Goal: Check status: Check status

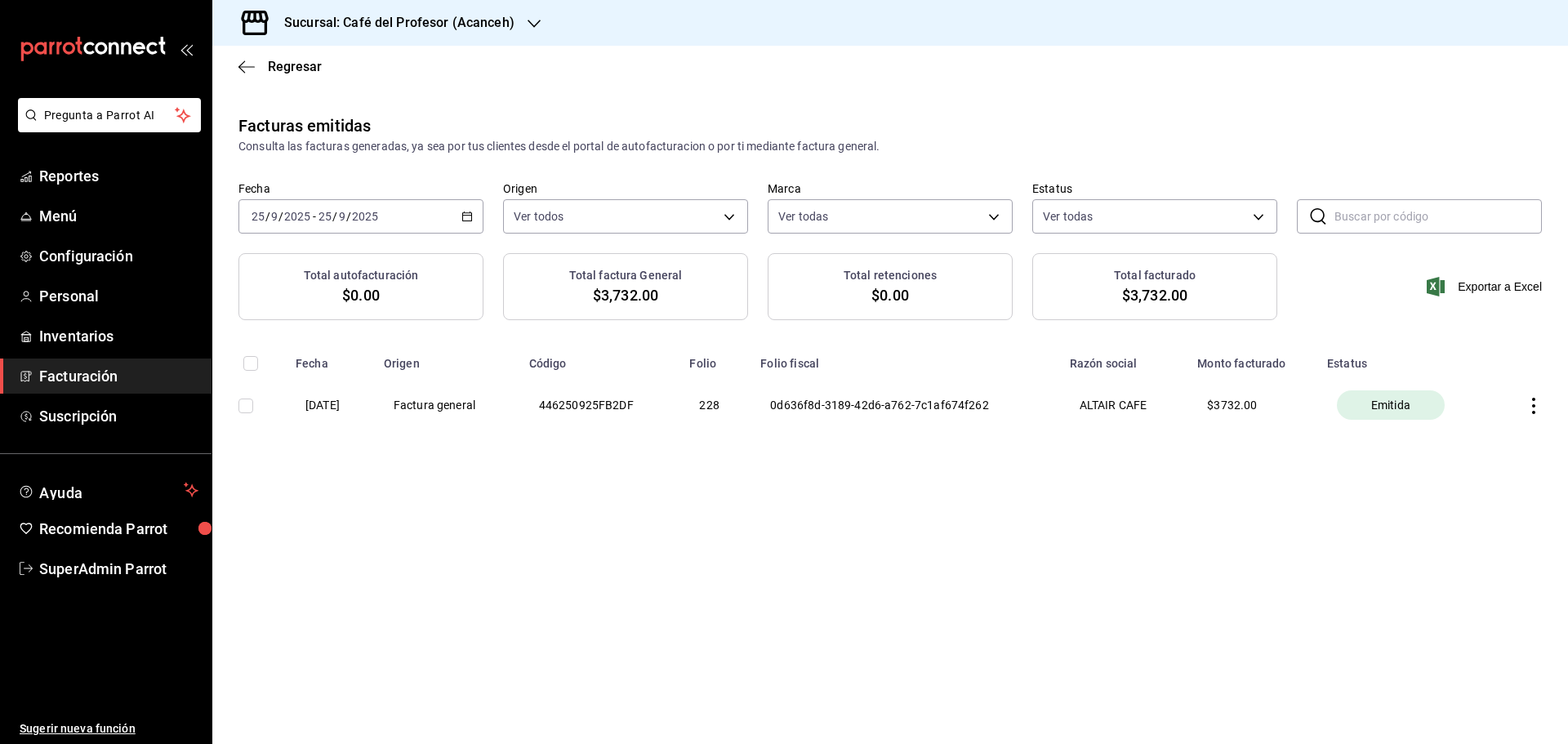
click at [1543, 403] on th at bounding box center [1530, 405] width 75 height 69
click at [1538, 403] on icon "button" at bounding box center [1533, 406] width 17 height 17
click at [1479, 408] on div "Descargar XML" at bounding box center [1483, 406] width 80 height 13
drag, startPoint x: 567, startPoint y: 400, endPoint x: 685, endPoint y: 395, distance: 118.1
click at [680, 395] on th "446250925FB2DF" at bounding box center [600, 405] width 161 height 69
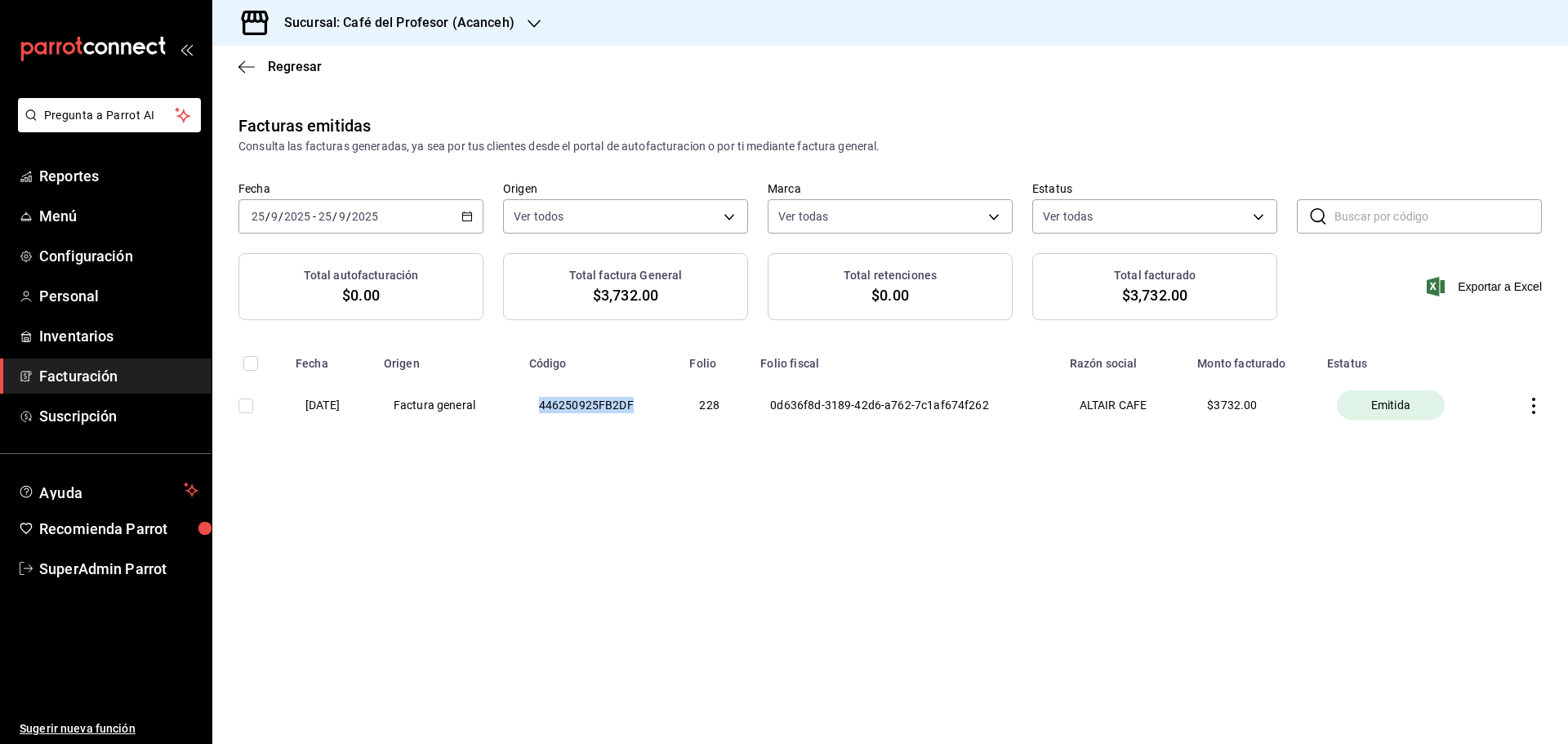
copy th "446250925FB2DF"
click at [709, 586] on main "Regresar Facturas emitidas Consulta las facturas generadas, ya sea por tus clie…" at bounding box center [890, 394] width 1355 height 698
click at [89, 579] on span "SuperAdmin Parrot" at bounding box center [118, 568] width 159 height 22
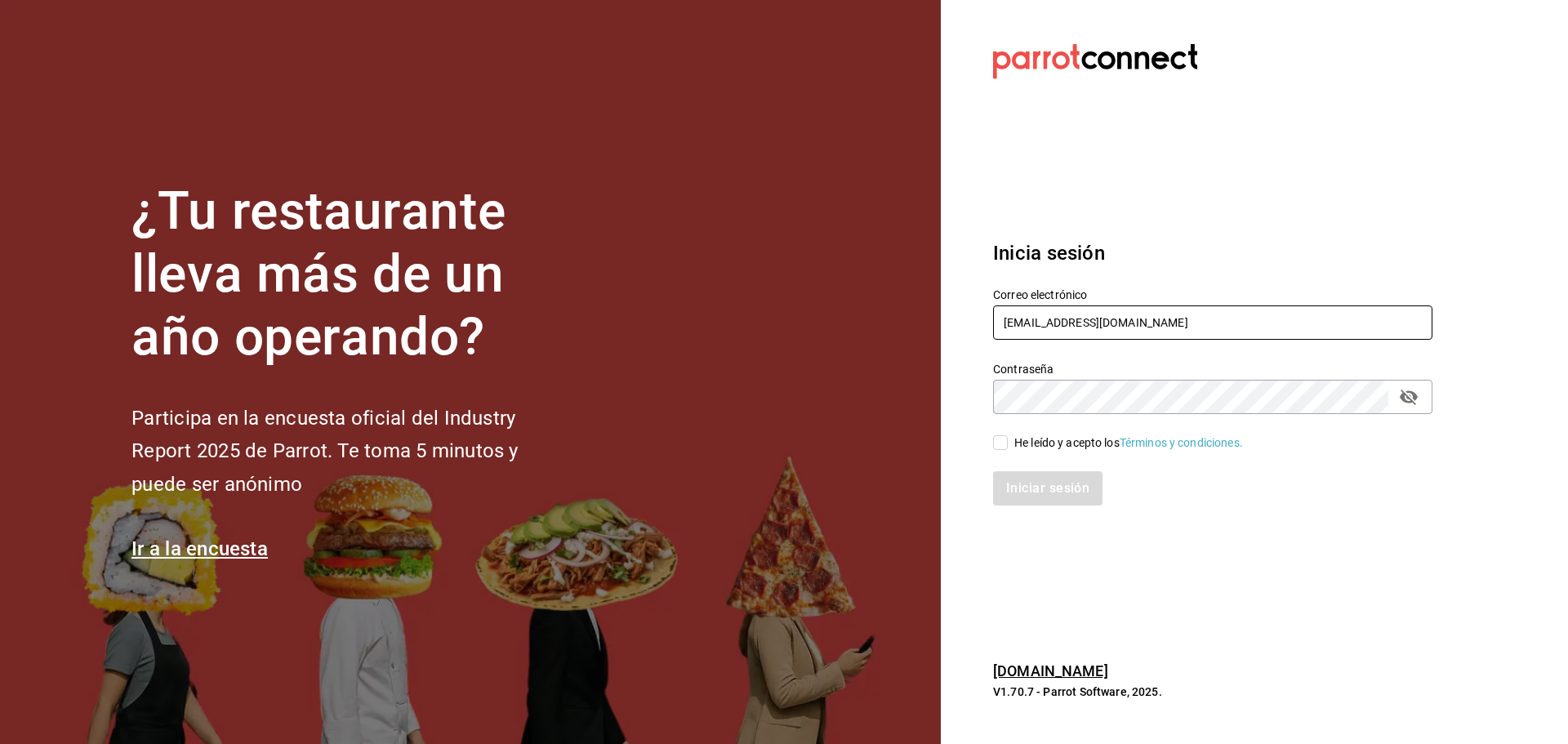
click at [1051, 317] on input "cafedelprofesor@acanceh.com" at bounding box center [1213, 322] width 439 height 34
paste input "hotellepanto@buenavista.com"
click at [1092, 328] on input "hotellepanto@buenavista.com@acanceh.com" at bounding box center [1213, 322] width 439 height 34
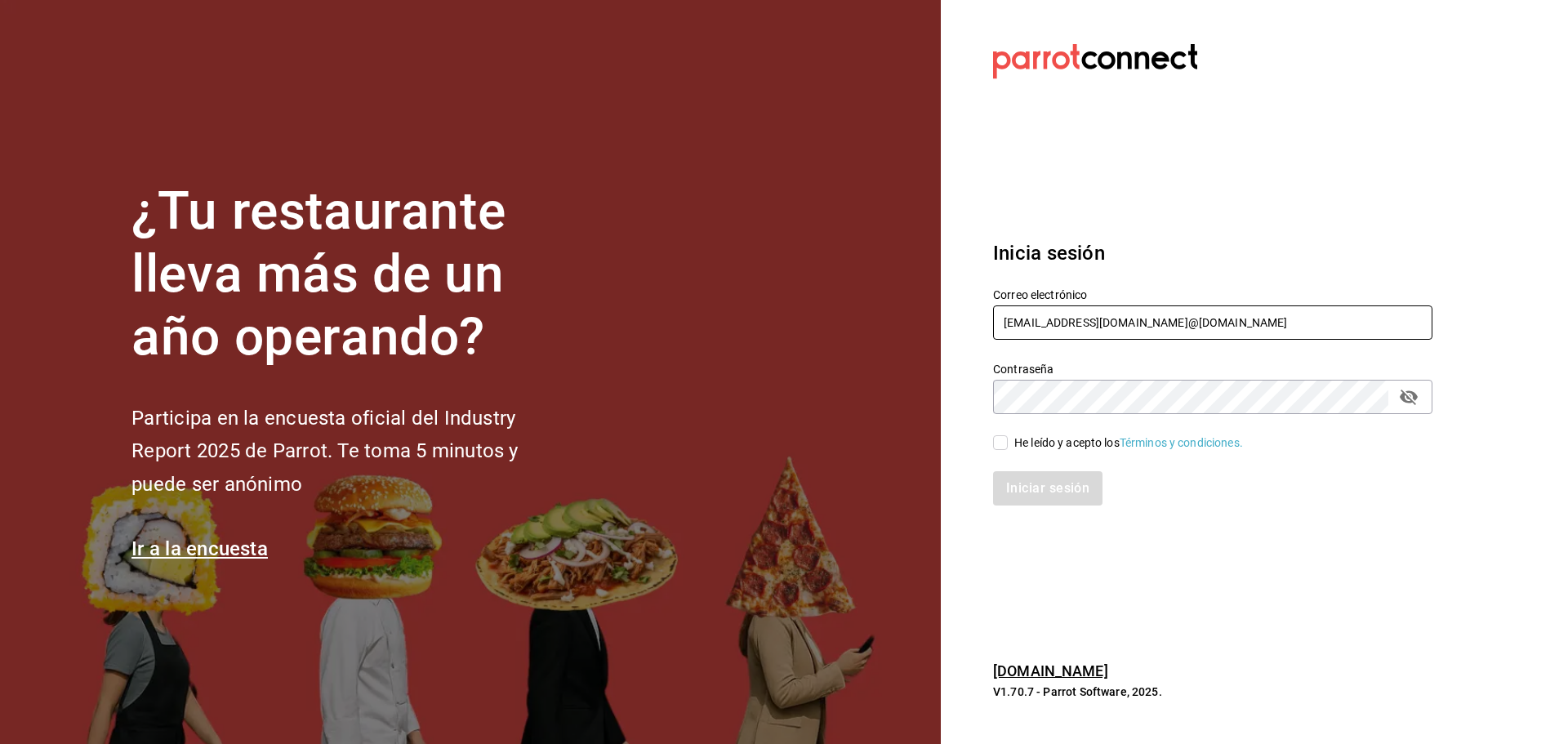
click at [1092, 328] on input "hotellepanto@buenavista.com@acanceh.com" at bounding box center [1213, 322] width 439 height 34
paste input "text"
type input "hotellepanto@buenavista.com"
click at [1054, 452] on div "Iniciar sesión" at bounding box center [1202, 479] width 459 height 54
click at [1057, 435] on div "He leído y acepto los Términos y condiciones." at bounding box center [1127, 443] width 228 height 17
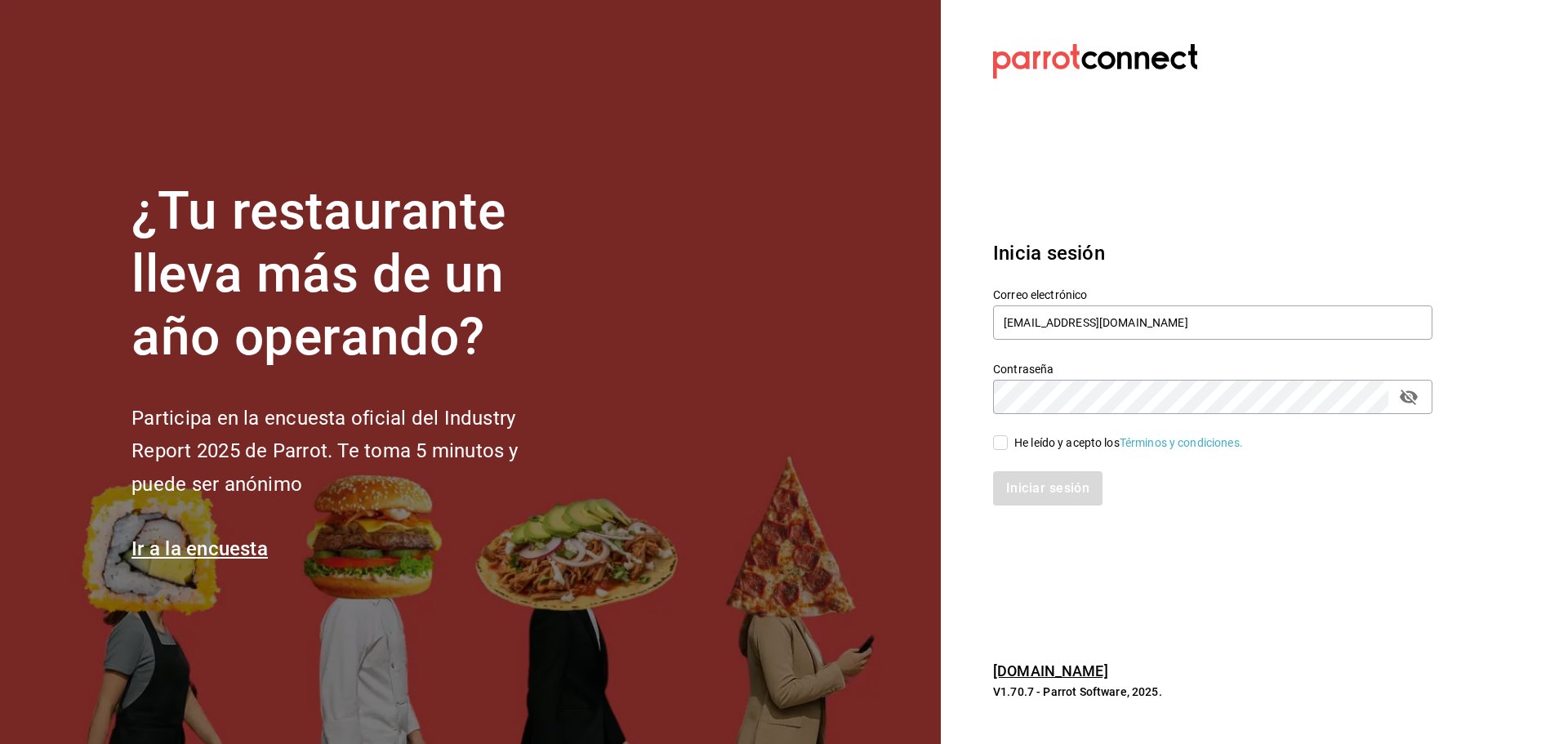
click at [1008, 435] on input "He leído y acepto los Términos y condiciones." at bounding box center [1000, 442] width 15 height 15
checkbox input "true"
click at [1068, 480] on button "Iniciar sesión" at bounding box center [1049, 488] width 111 height 34
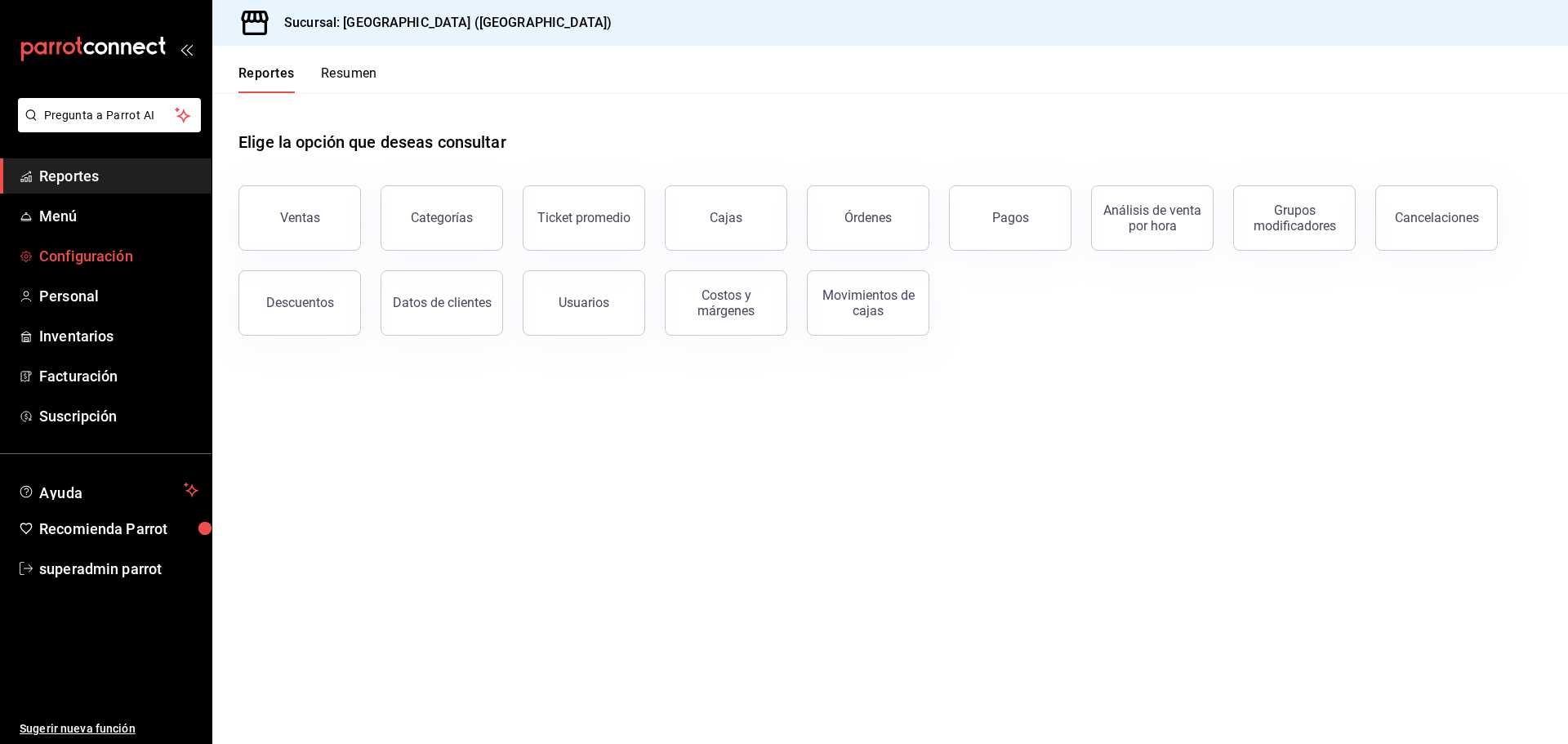
click at [88, 250] on span "Configuración" at bounding box center [118, 255] width 159 height 22
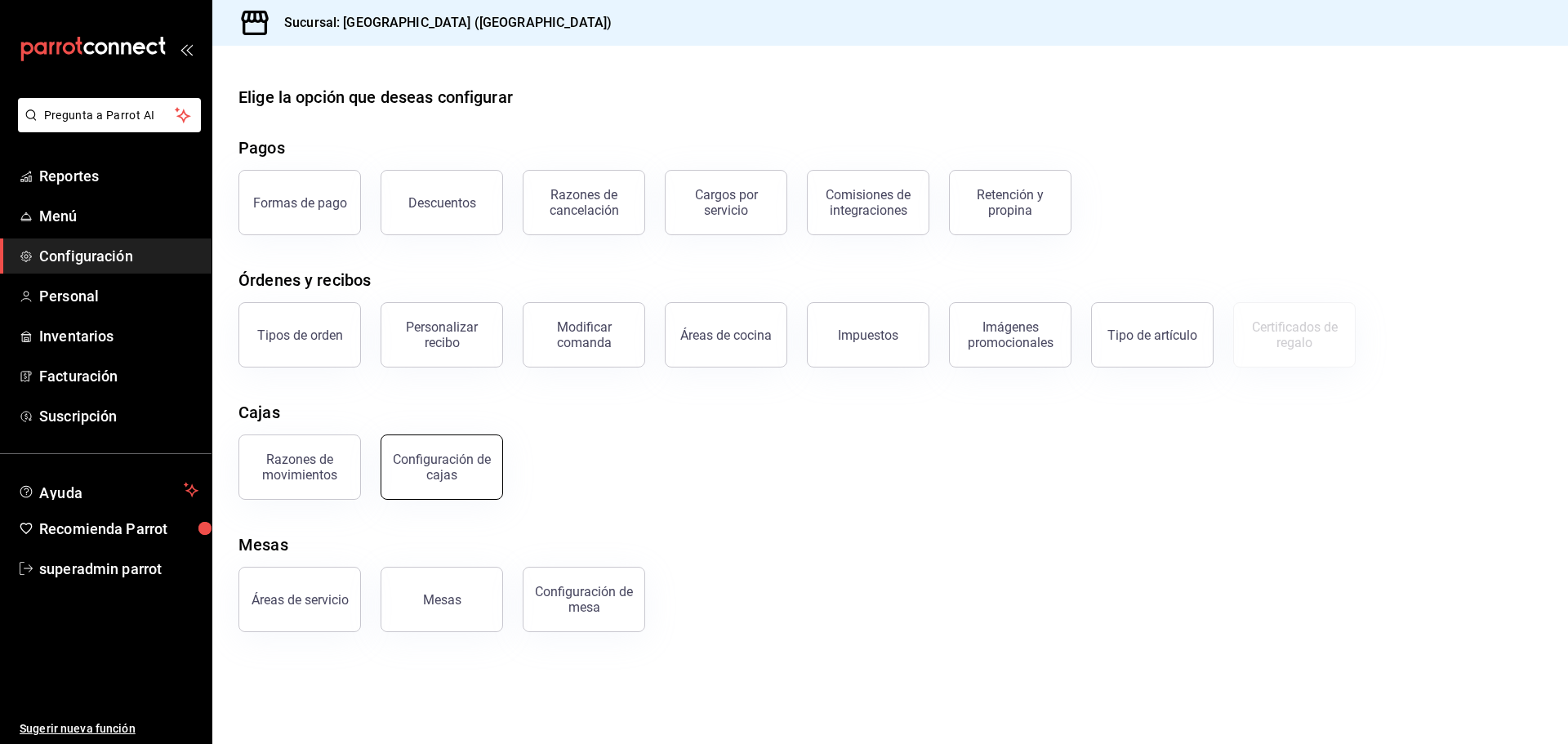
click at [432, 471] on div "Configuración de cajas" at bounding box center [442, 467] width 101 height 31
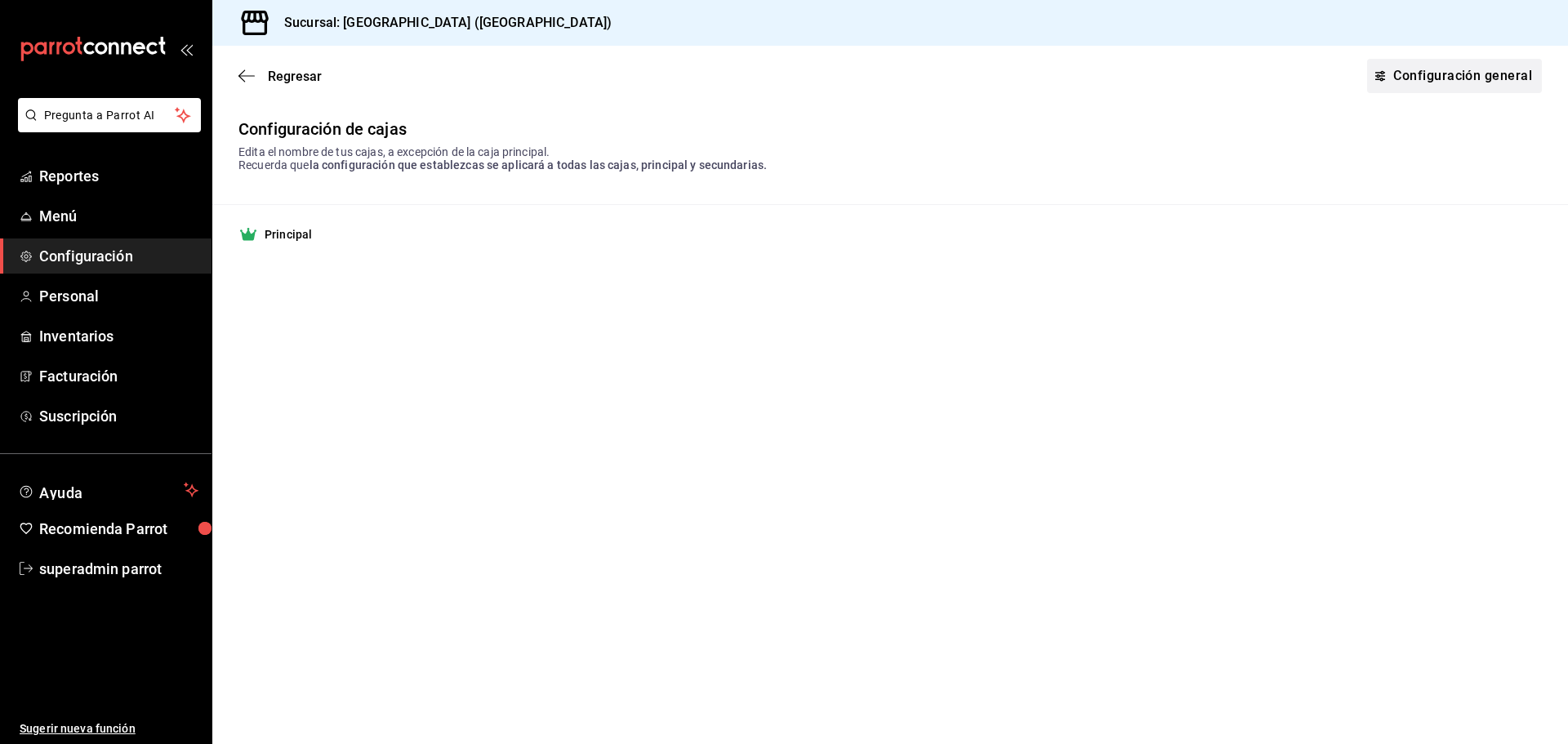
click at [1467, 81] on link "Configuración general" at bounding box center [1454, 76] width 175 height 34
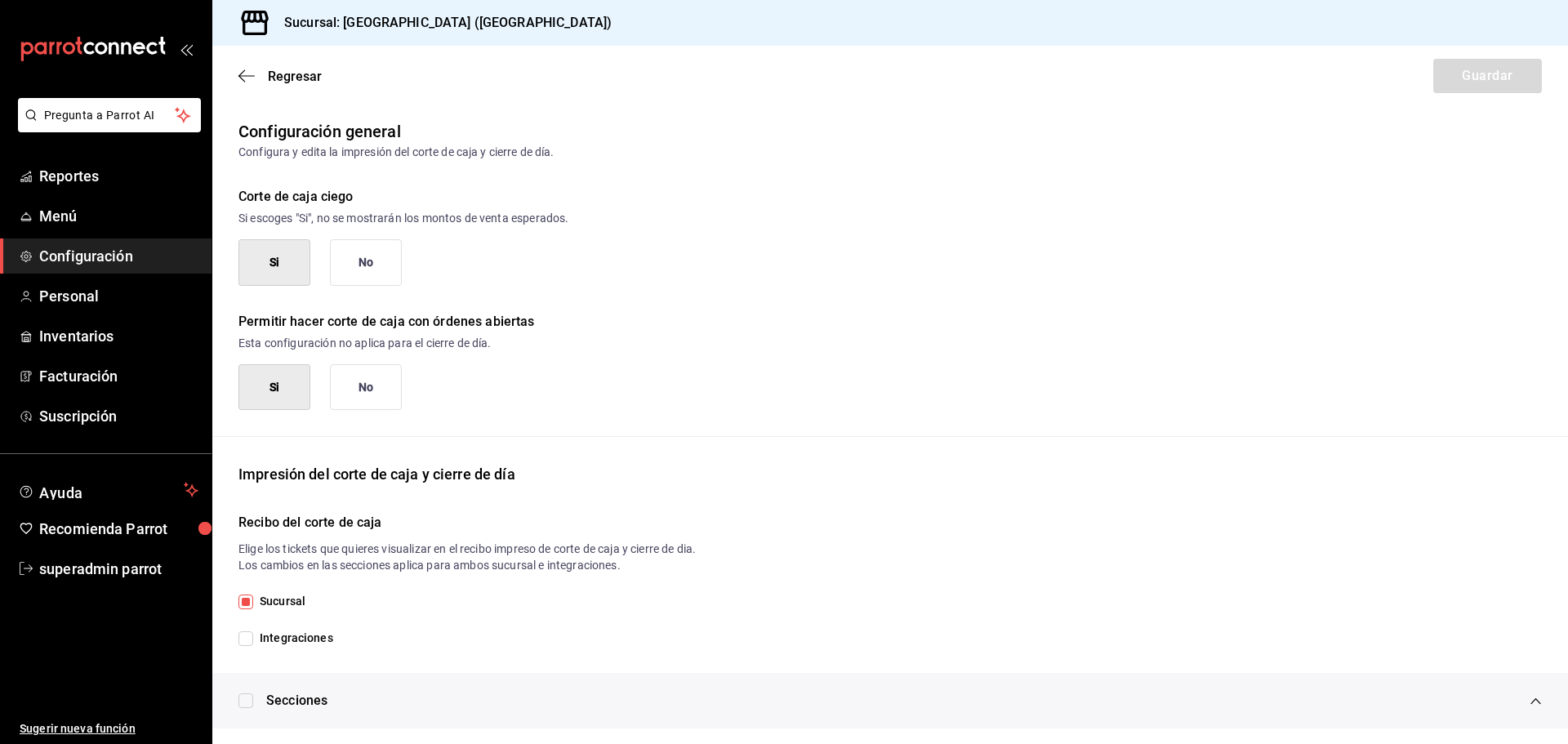
click at [248, 66] on div "Regresar Guardar" at bounding box center [890, 76] width 1355 height 60
click at [253, 71] on icon "button" at bounding box center [247, 76] width 17 height 15
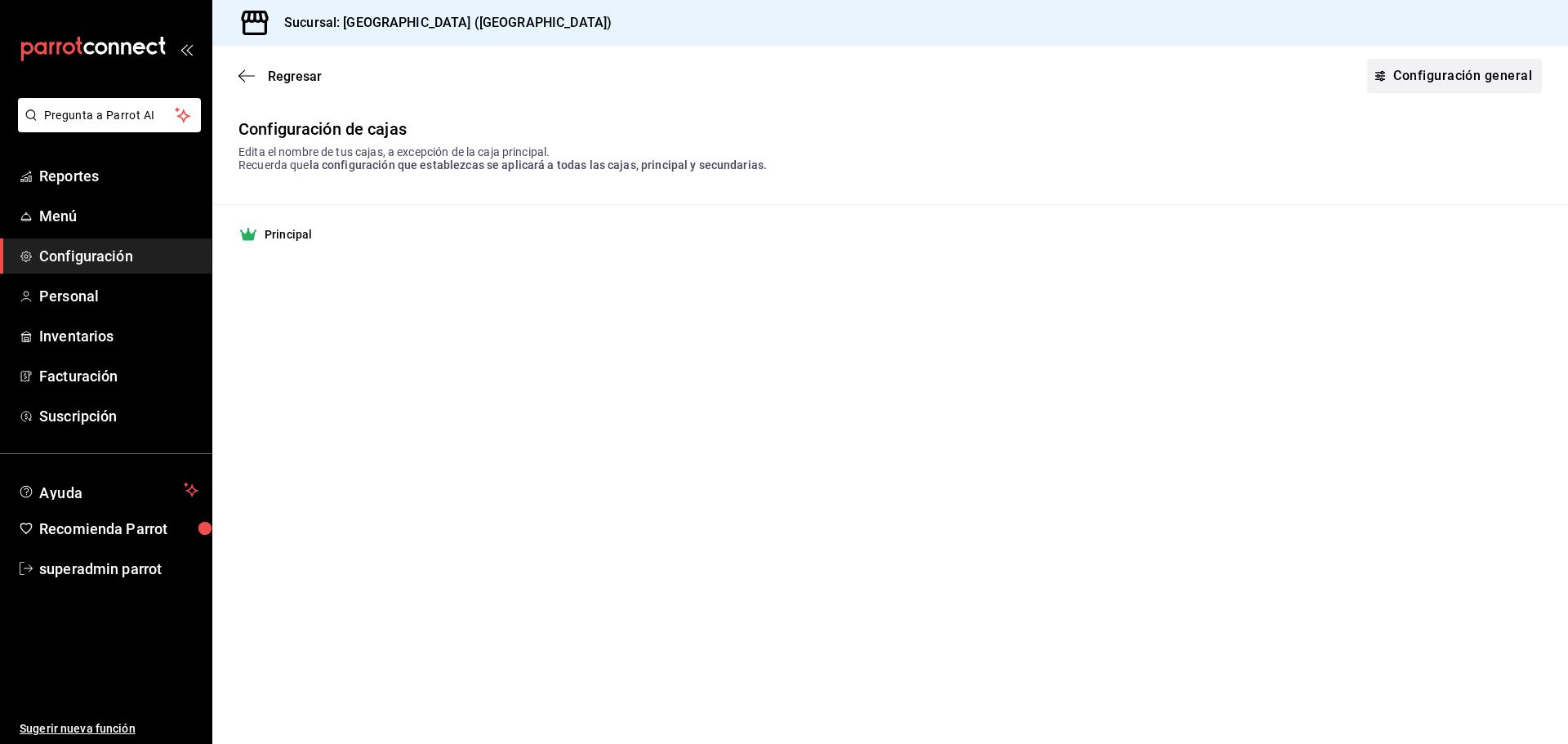
click at [1439, 63] on link "Configuración general" at bounding box center [1454, 76] width 175 height 34
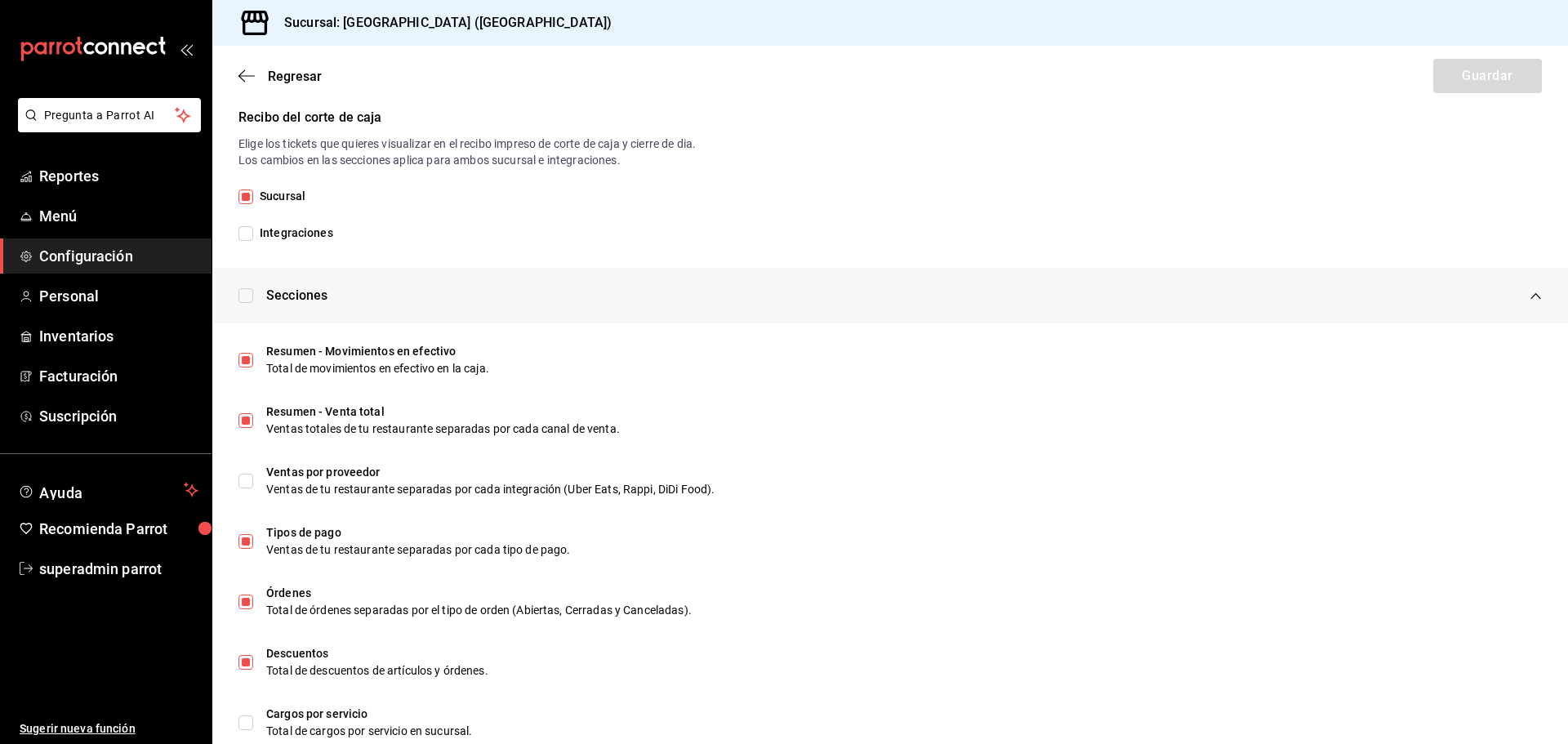
scroll to position [135, 0]
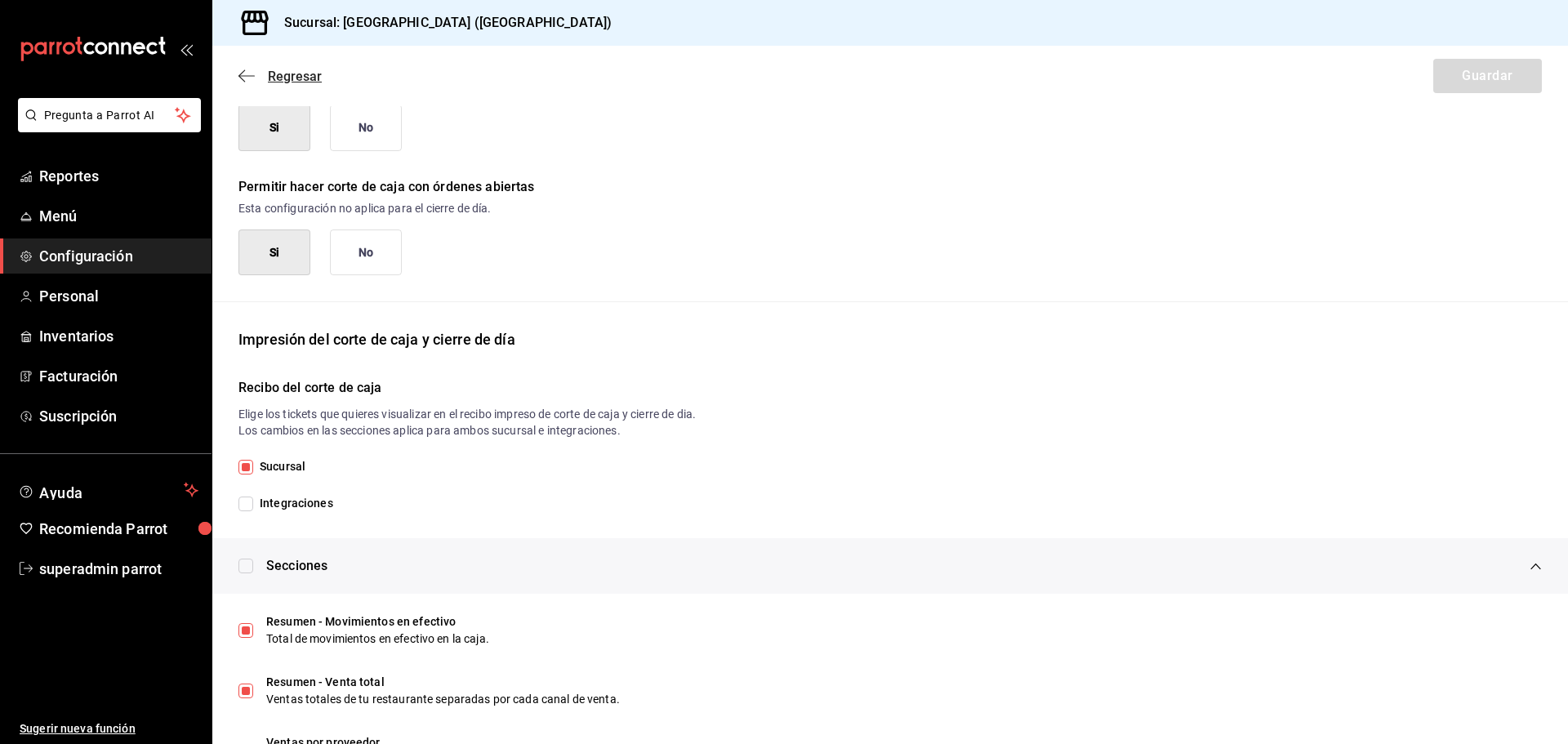
click at [241, 75] on icon "button" at bounding box center [247, 76] width 17 height 15
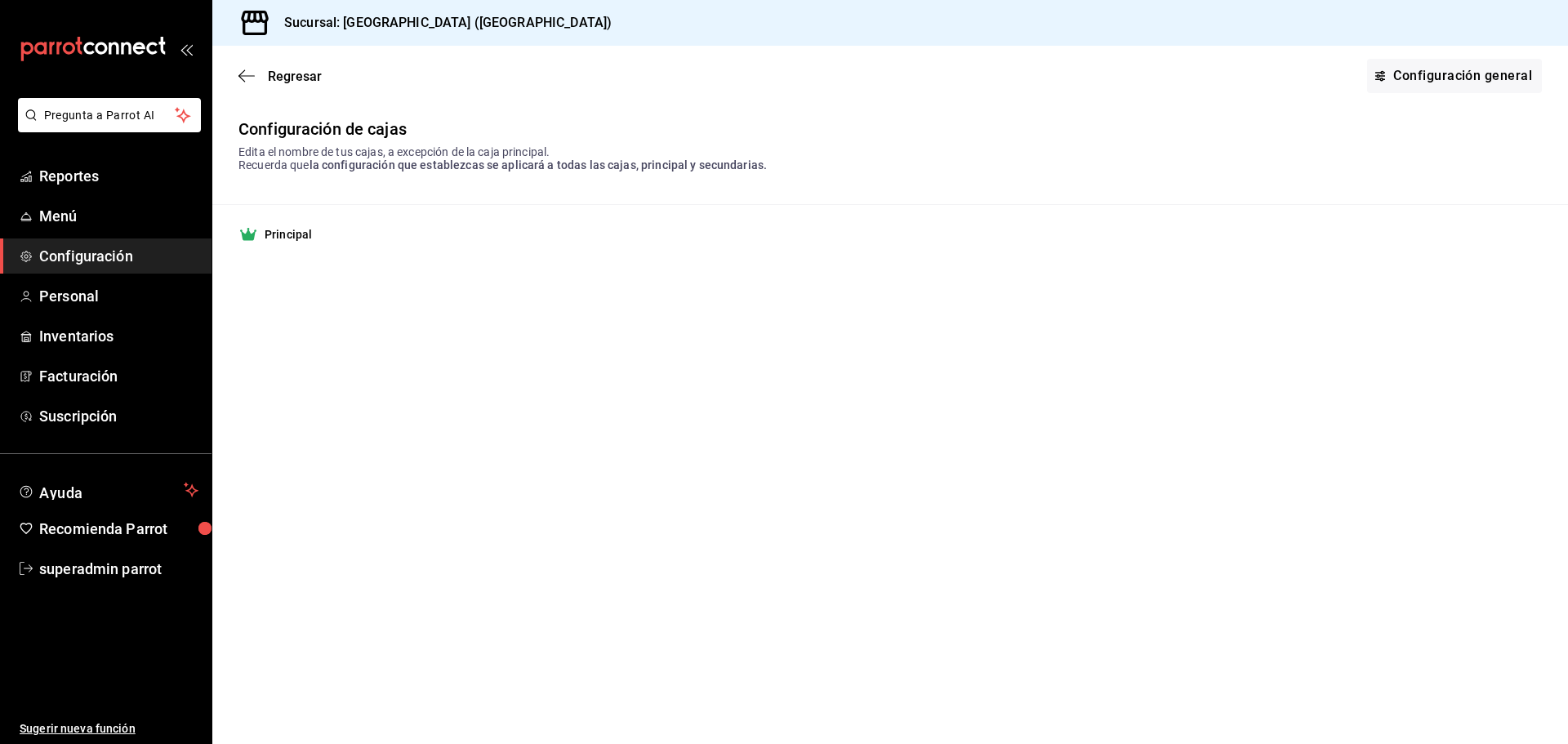
click at [432, 179] on div "Configuración de cajas Edita el nombre de tus cajas, a excepción de la caja pri…" at bounding box center [890, 191] width 1355 height 145
drag, startPoint x: 360, startPoint y: 169, endPoint x: 687, endPoint y: 171, distance: 327.0
click at [687, 171] on span "la configuración que establezcas se aplicará a todas las cajas, principal y sec…" at bounding box center [539, 164] width 458 height 13
click at [697, 172] on span "la configuración que establezcas se aplicará a todas las cajas, principal y sec…" at bounding box center [539, 164] width 458 height 13
click at [1396, 77] on link "Configuración general" at bounding box center [1454, 76] width 175 height 34
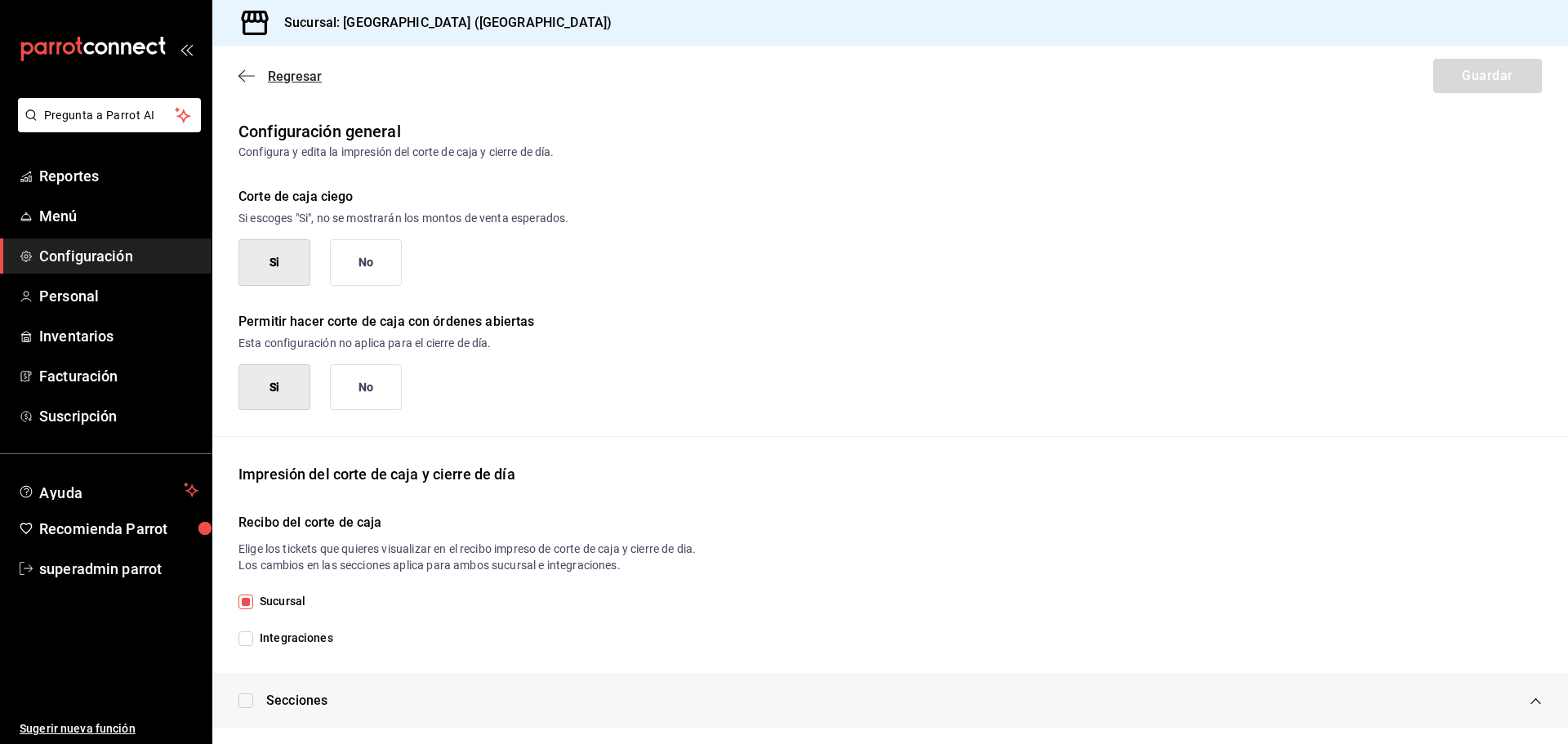
click at [249, 72] on icon "button" at bounding box center [247, 76] width 17 height 15
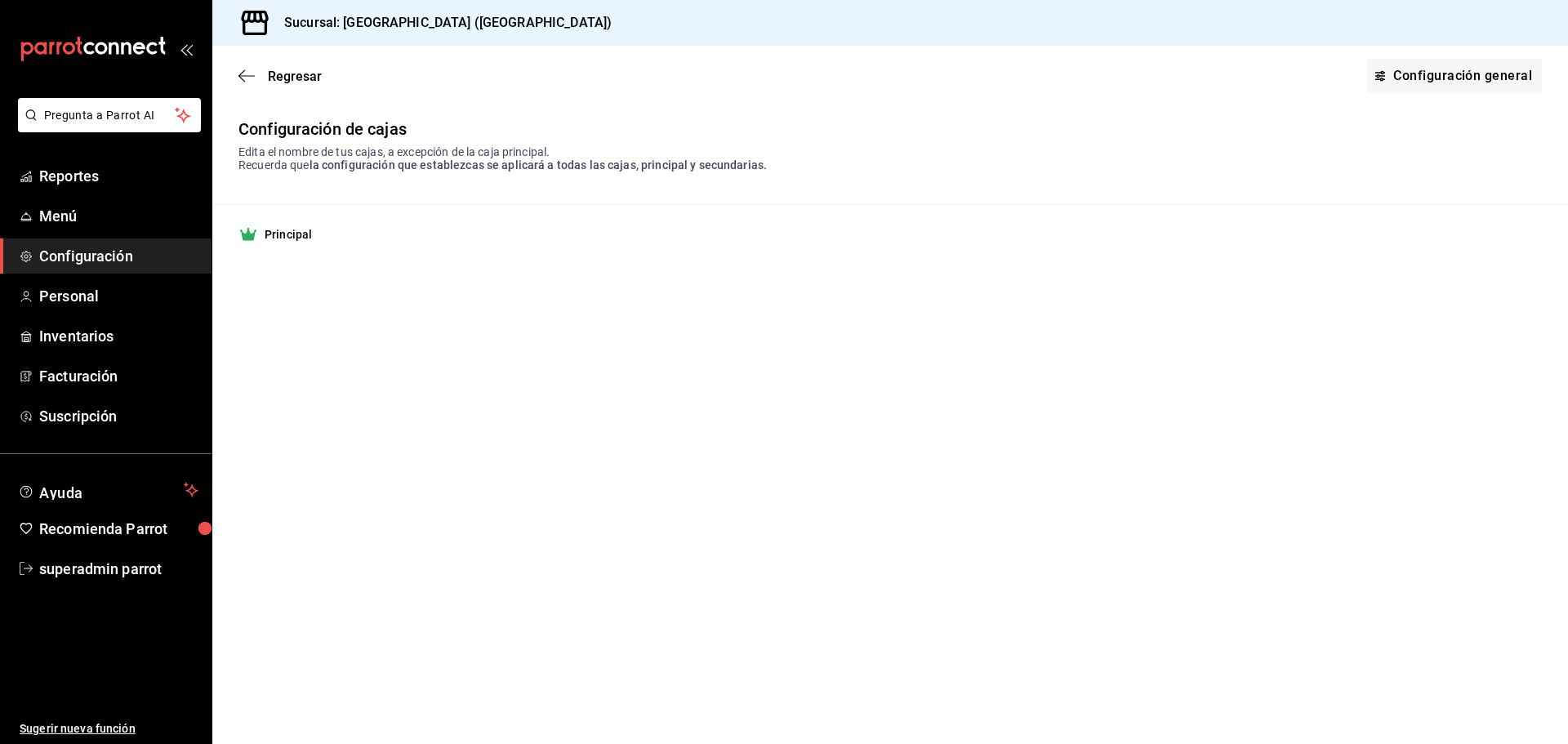
click at [554, 138] on div "Configuración de cajas" at bounding box center [890, 129] width 1303 height 19
click at [259, 70] on span "Regresar" at bounding box center [281, 77] width 83 height 16
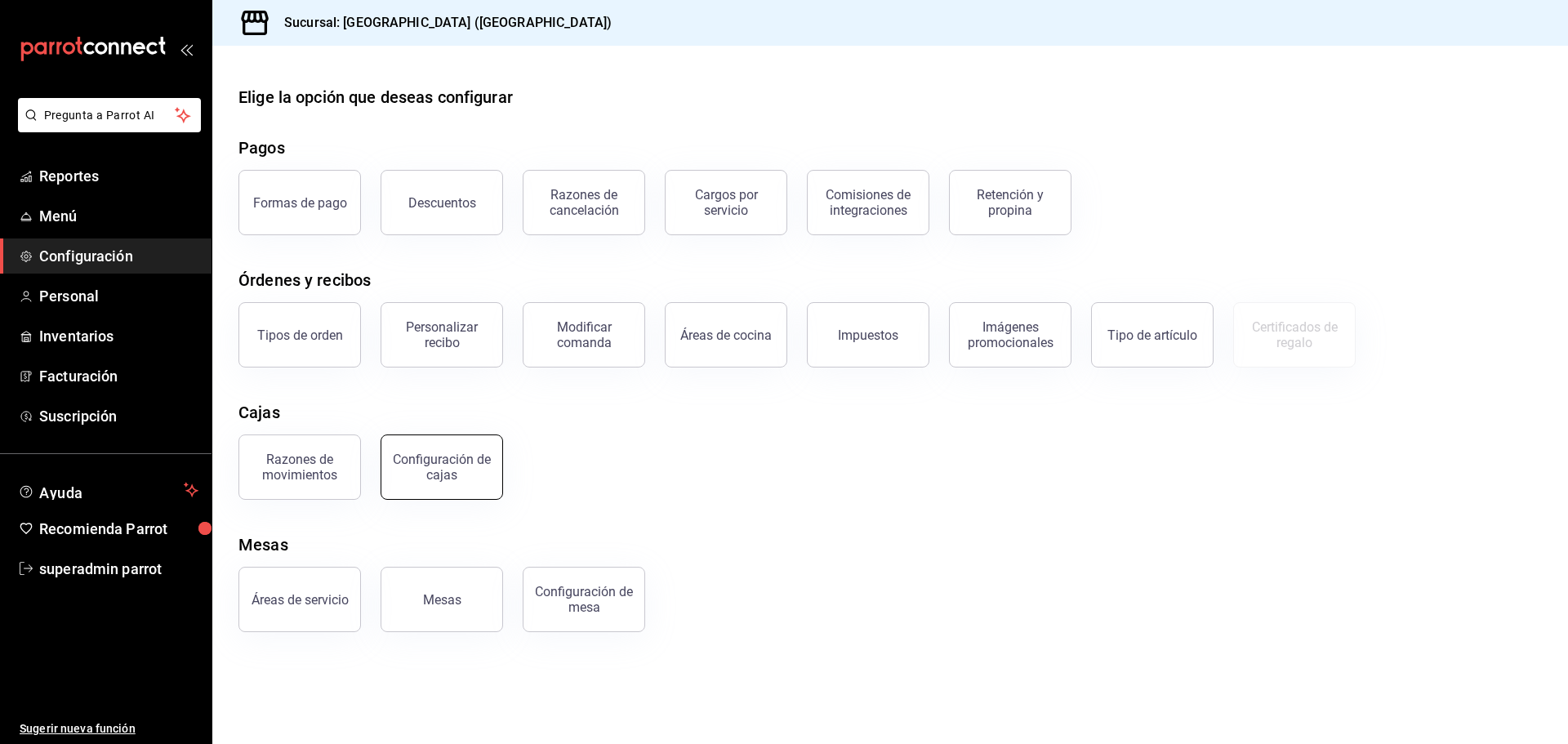
click at [473, 475] on div "Configuración de cajas" at bounding box center [442, 467] width 101 height 31
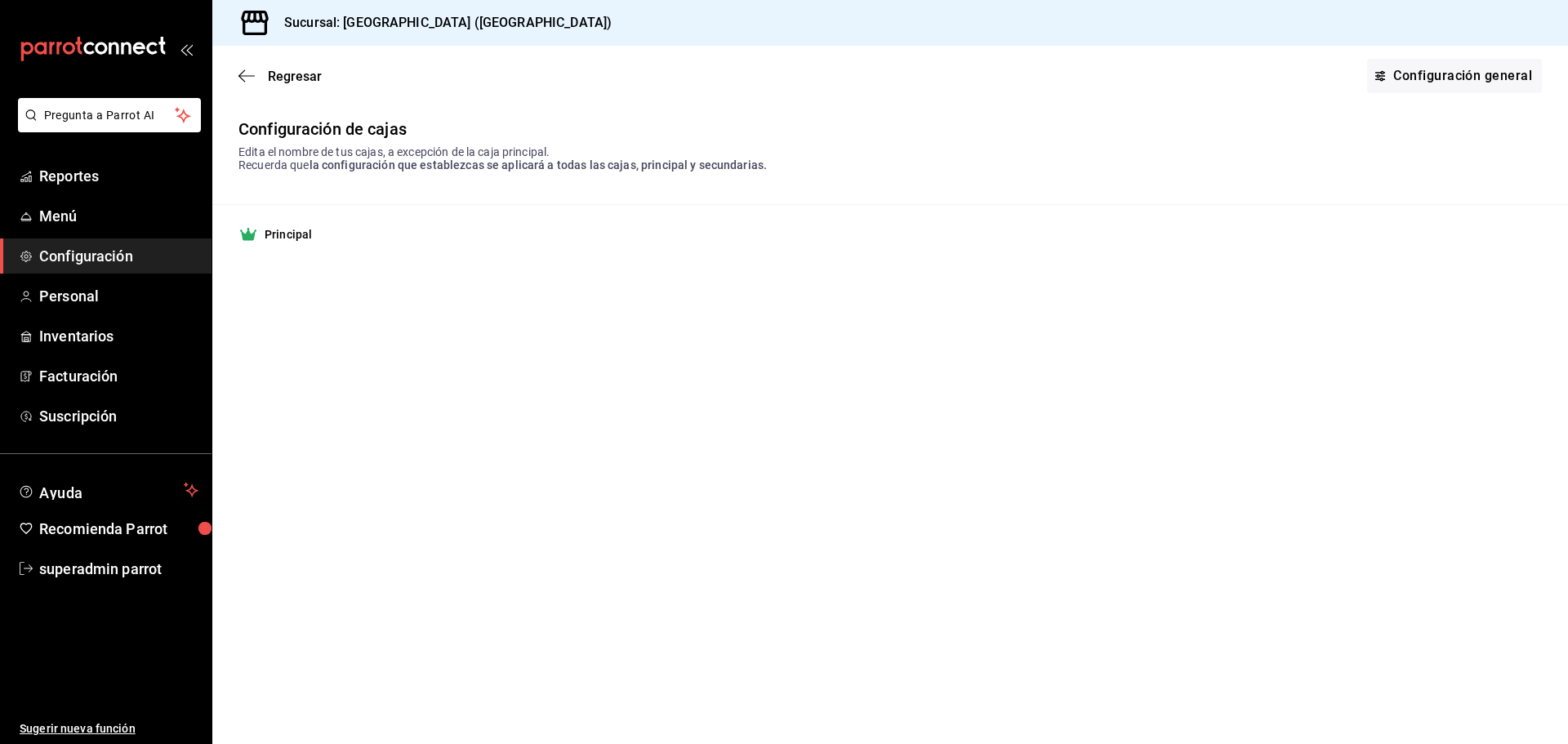
click at [287, 234] on strong "Principal" at bounding box center [287, 234] width 48 height 17
click at [1485, 78] on link "Configuración general" at bounding box center [1454, 76] width 175 height 34
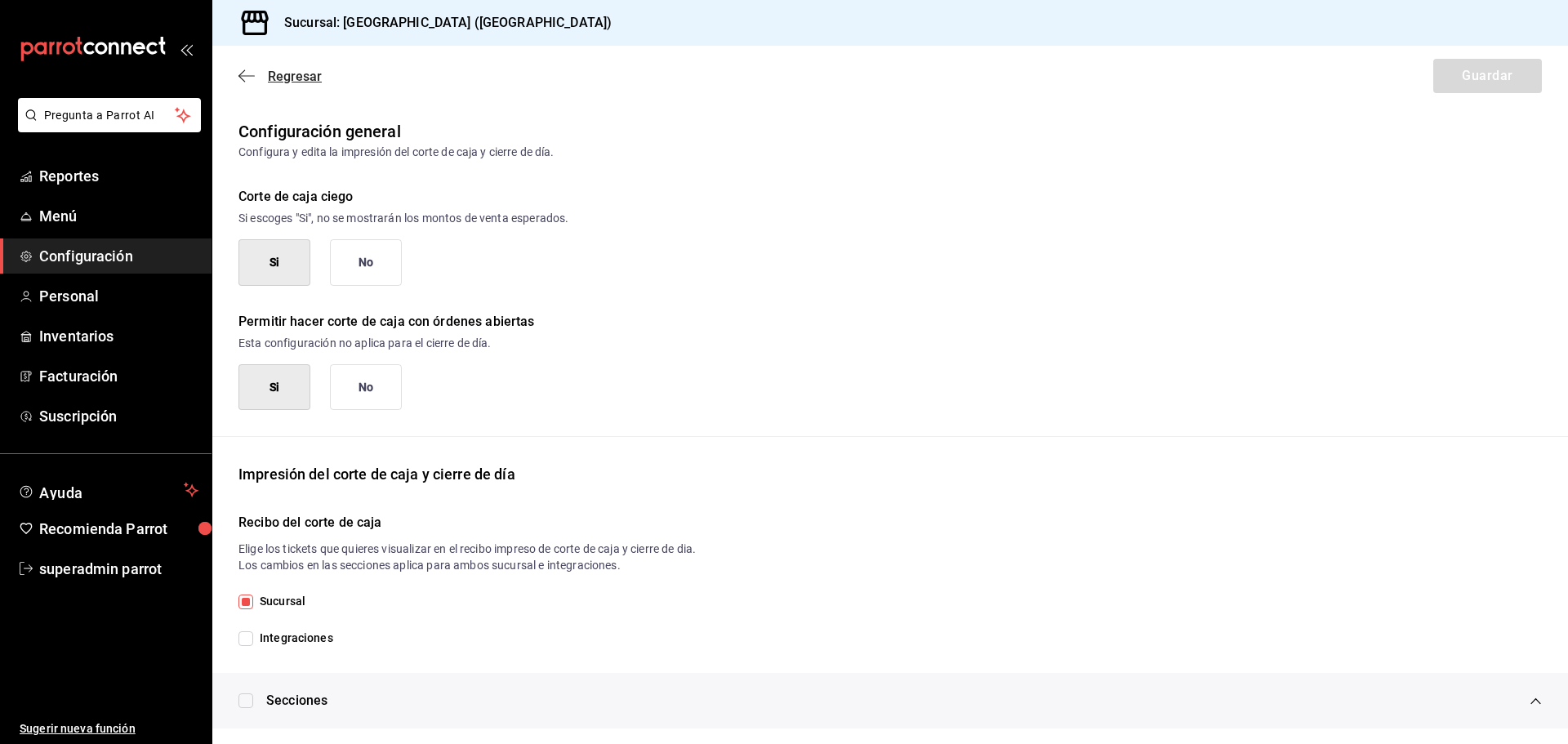
click at [245, 78] on icon "button" at bounding box center [247, 76] width 17 height 15
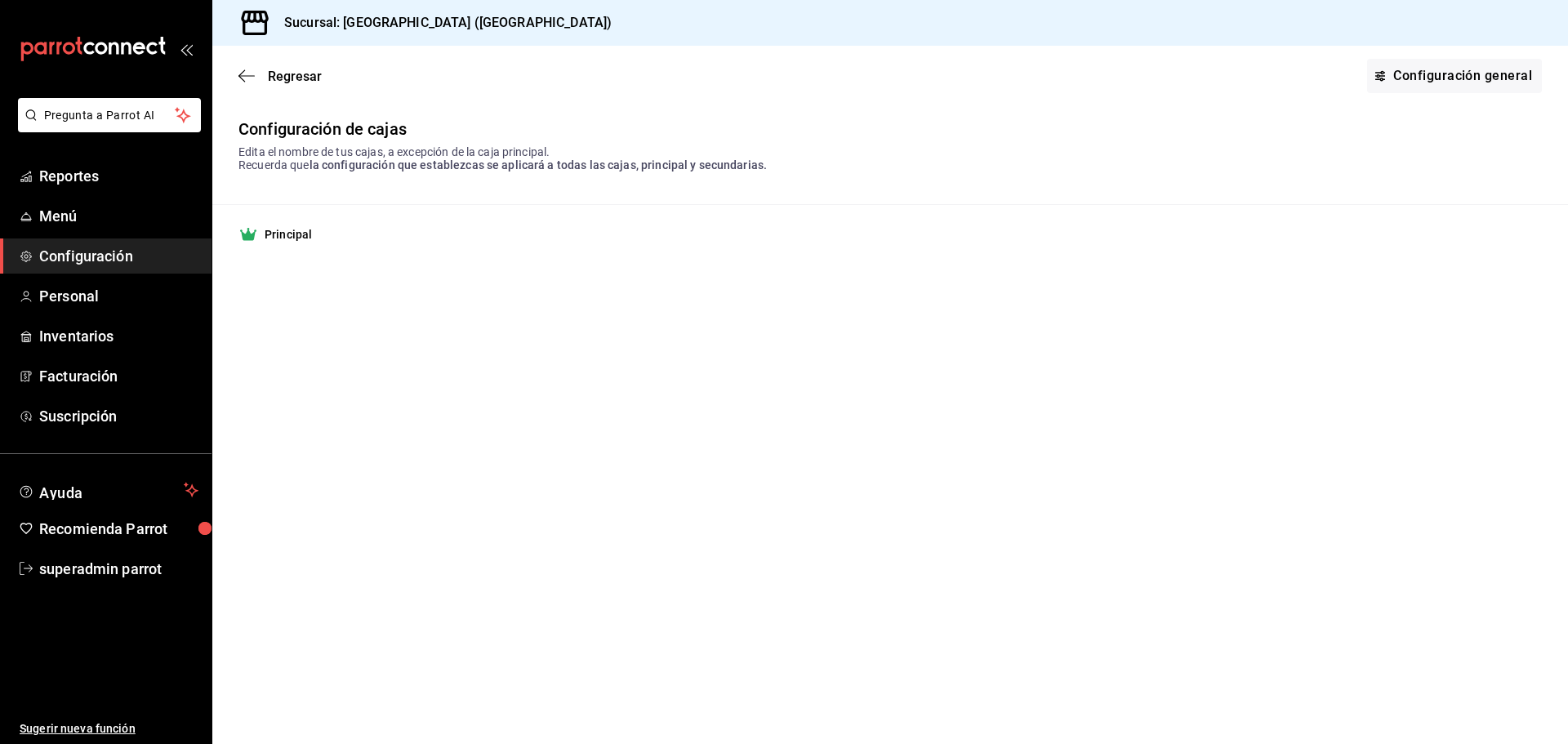
click at [310, 235] on strong "Principal" at bounding box center [287, 234] width 48 height 17
drag, startPoint x: 391, startPoint y: 120, endPoint x: 599, endPoint y: 131, distance: 208.3
click at [605, 140] on div "Configuración de cajas Edita el nombre de tus cajas, a excepción de la caja pri…" at bounding box center [890, 146] width 1355 height 52
click at [629, 121] on div "Configuración de cajas" at bounding box center [890, 129] width 1303 height 19
click at [1468, 86] on link "Configuración general" at bounding box center [1454, 76] width 175 height 34
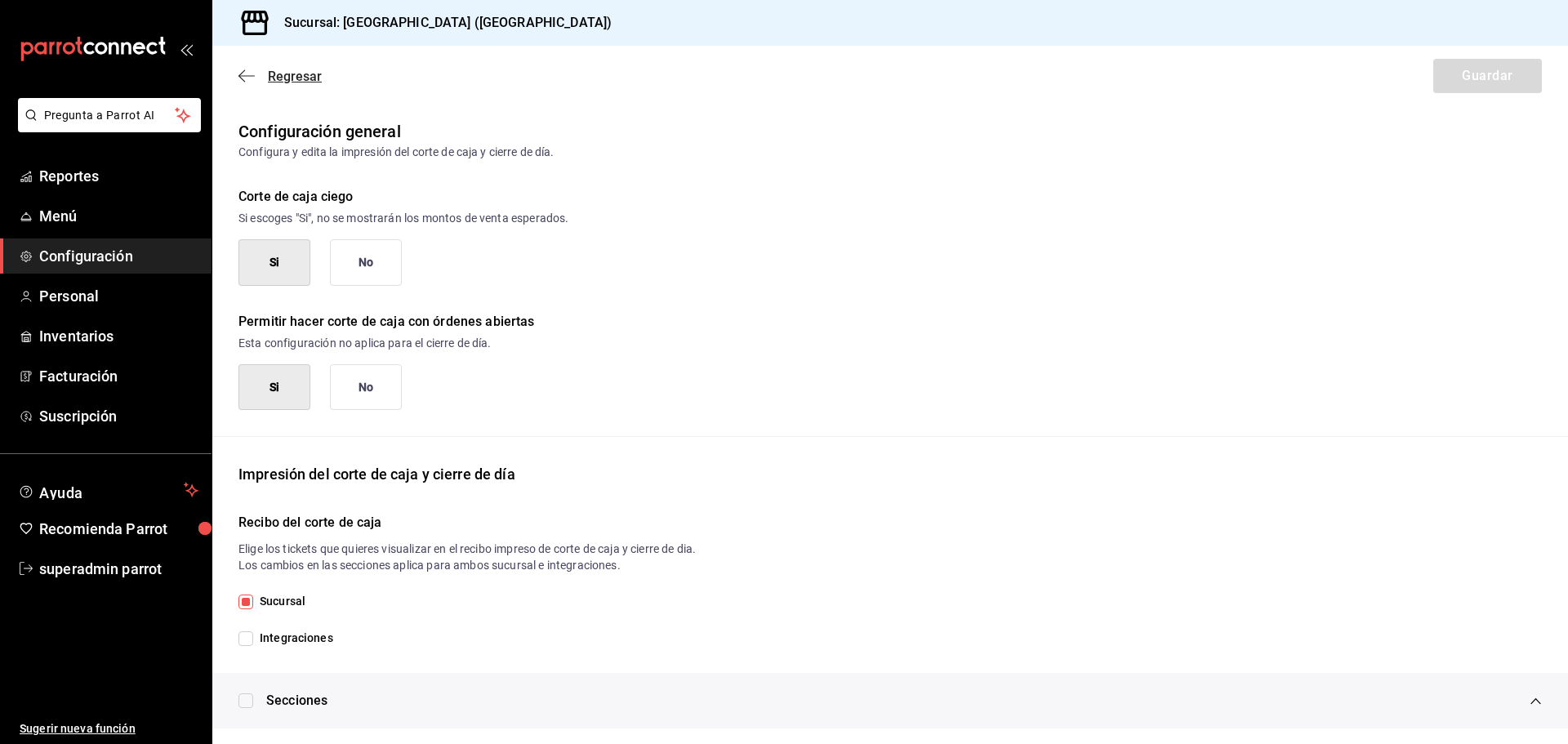
click at [249, 78] on icon "button" at bounding box center [247, 76] width 17 height 15
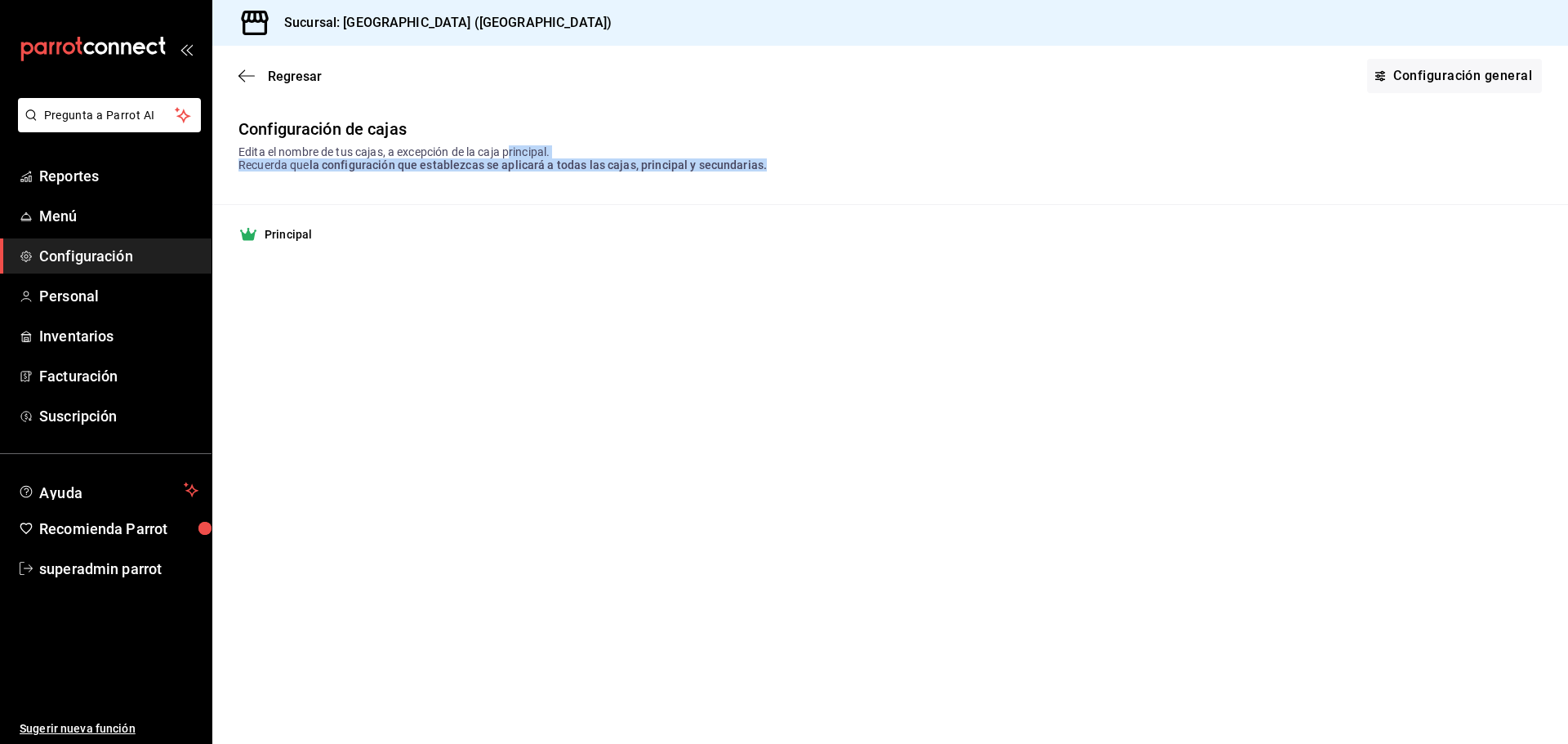
drag, startPoint x: 513, startPoint y: 141, endPoint x: 817, endPoint y: 188, distance: 307.6
click at [817, 188] on div "Configuración de cajas Edita el nombre de tus cajas, a excepción de la caja pri…" at bounding box center [890, 191] width 1355 height 145
click at [802, 173] on div "Configuración de cajas Edita el nombre de tus cajas, a excepción de la caja pri…" at bounding box center [890, 191] width 1355 height 145
click at [1409, 88] on link "Configuración general" at bounding box center [1454, 76] width 175 height 34
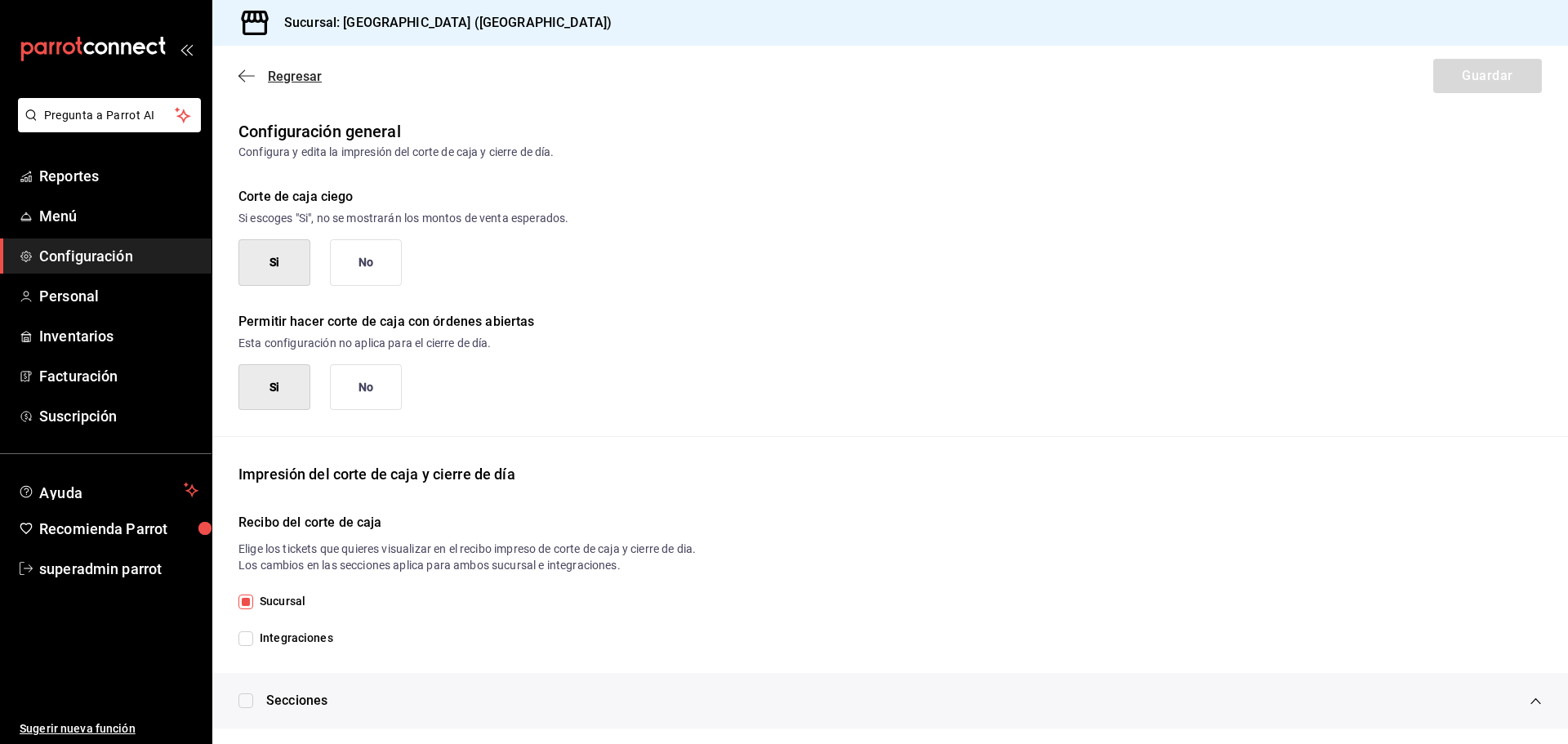
click at [250, 75] on icon "button" at bounding box center [247, 76] width 17 height 15
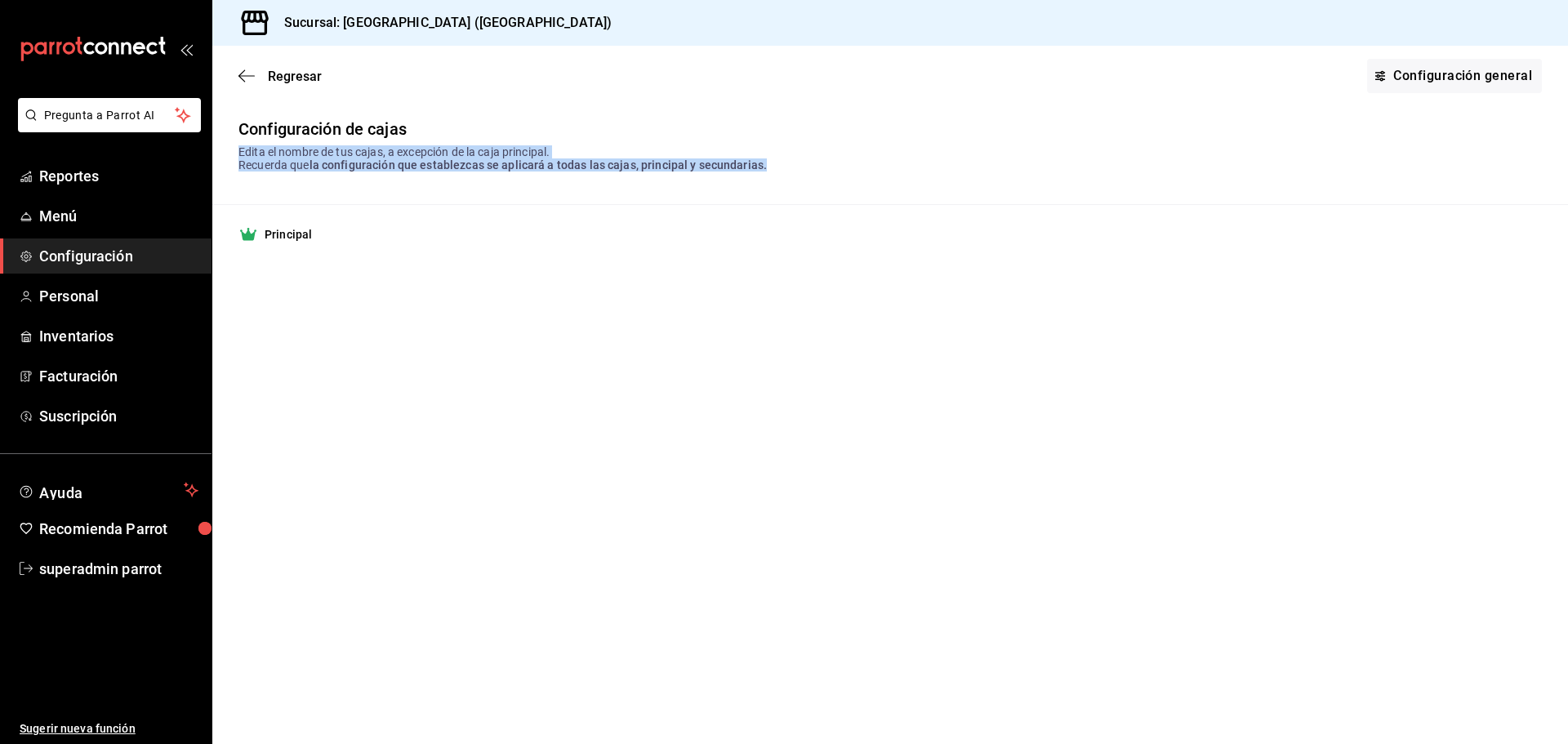
drag, startPoint x: 690, startPoint y: 131, endPoint x: 755, endPoint y: 172, distance: 76.9
click at [783, 170] on div "Configuración de cajas Edita el nombre de tus cajas, a excepción de la caja pri…" at bounding box center [890, 146] width 1355 height 52
click at [708, 172] on span "la configuración que establezcas se aplicará a todas las cajas, principal y sec…" at bounding box center [539, 164] width 458 height 13
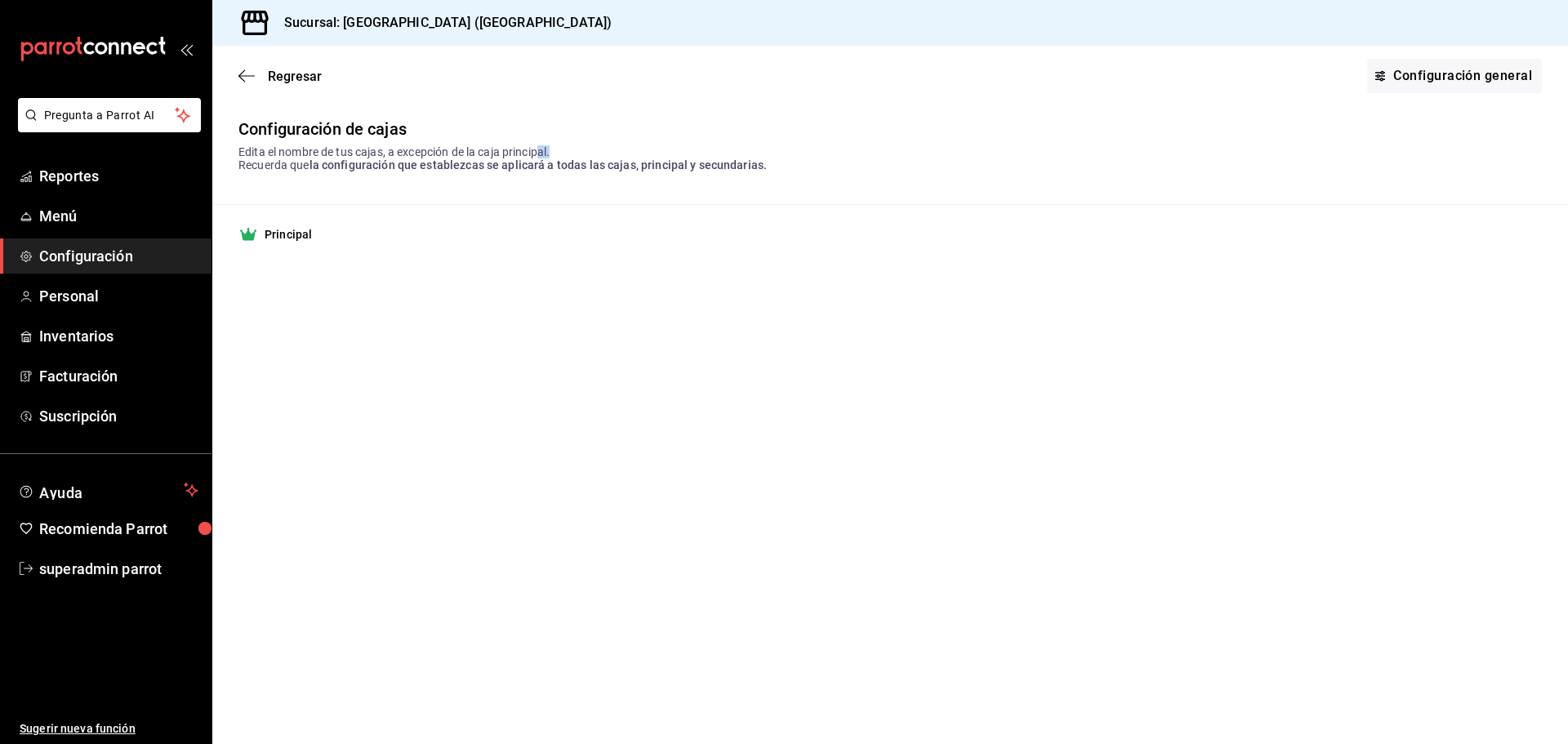
drag, startPoint x: 541, startPoint y: 148, endPoint x: 731, endPoint y: 148, distance: 190.0
click at [731, 148] on div "Edita el nombre de tus cajas, a excepción de la caja principal. Recuerda que la…" at bounding box center [890, 158] width 1303 height 26
click at [741, 152] on div "Edita el nombre de tus cajas, a excepción de la caja principal. Recuerda que la…" at bounding box center [890, 158] width 1303 height 26
click at [267, 78] on span "Regresar" at bounding box center [281, 77] width 83 height 16
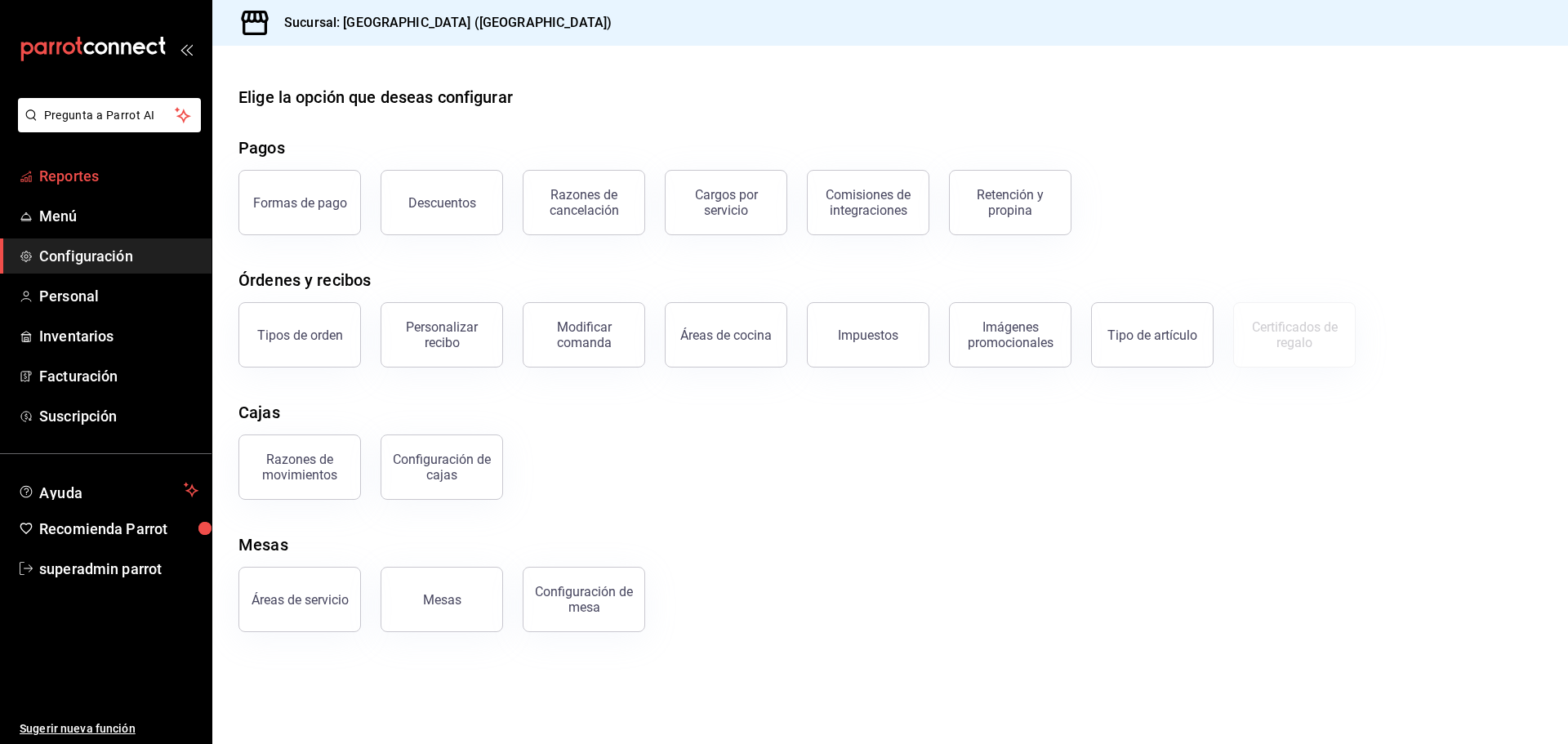
click at [97, 170] on span "Reportes" at bounding box center [118, 176] width 159 height 22
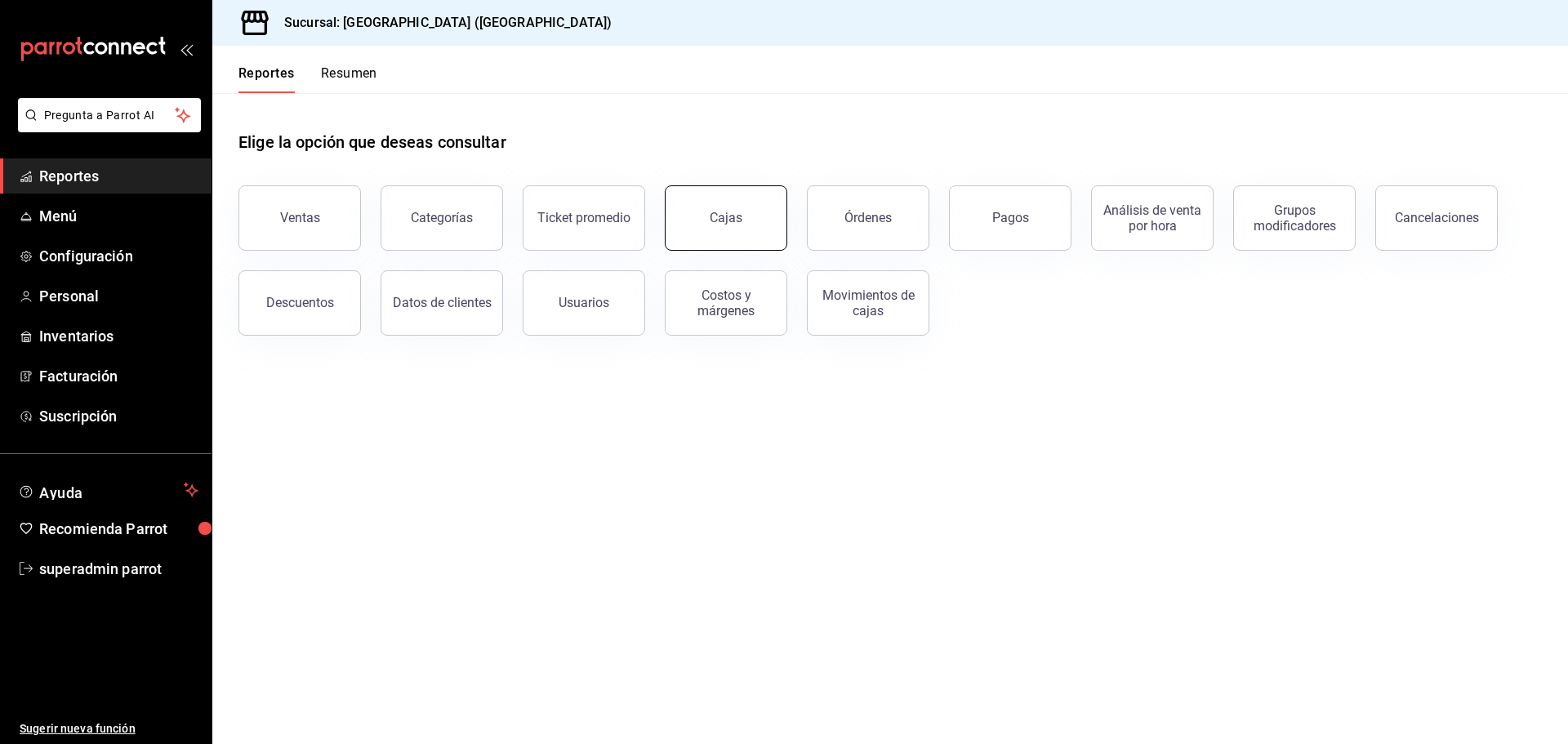
click at [739, 223] on div "Cajas" at bounding box center [726, 218] width 33 height 19
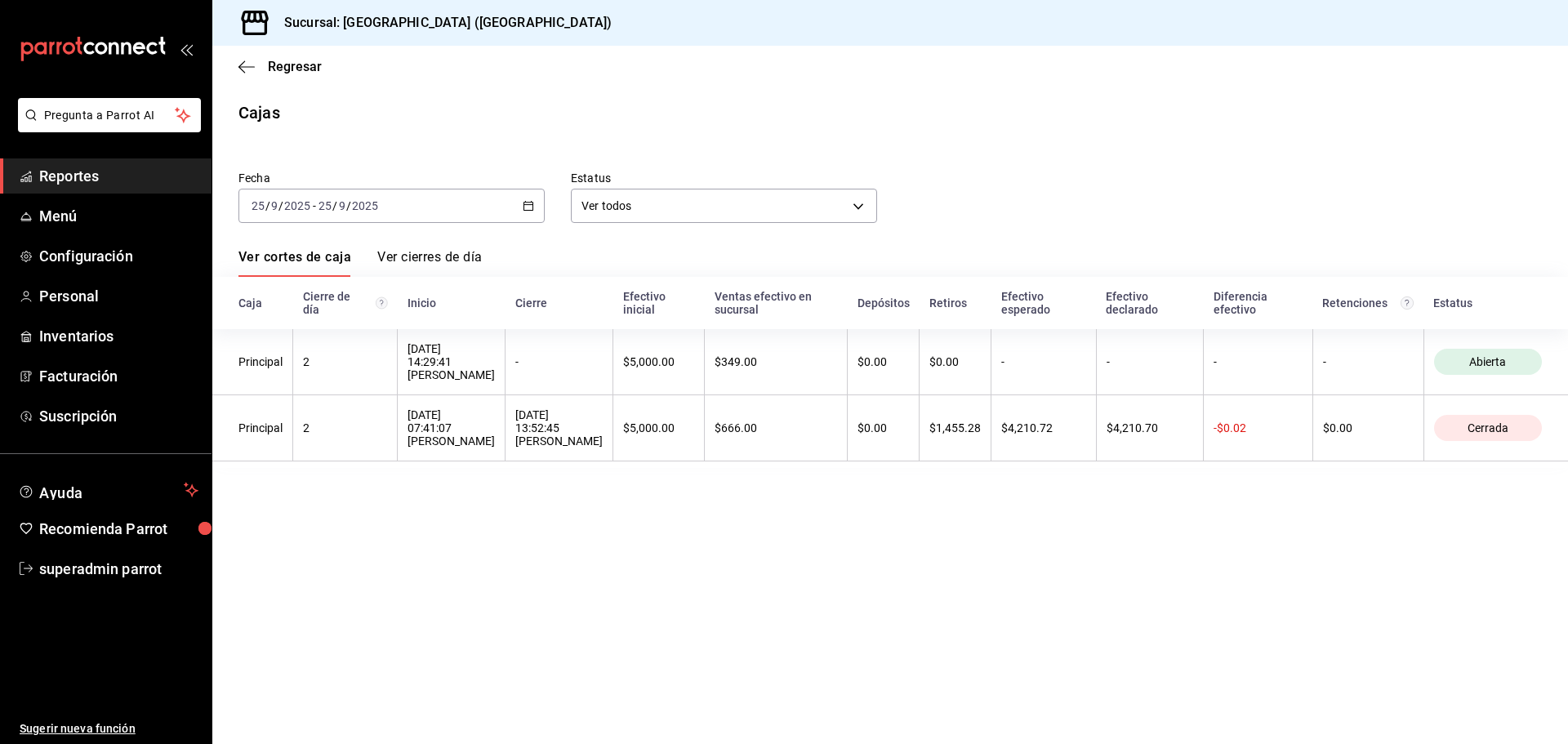
click at [461, 260] on link "Ver cierres de día" at bounding box center [430, 262] width 105 height 28
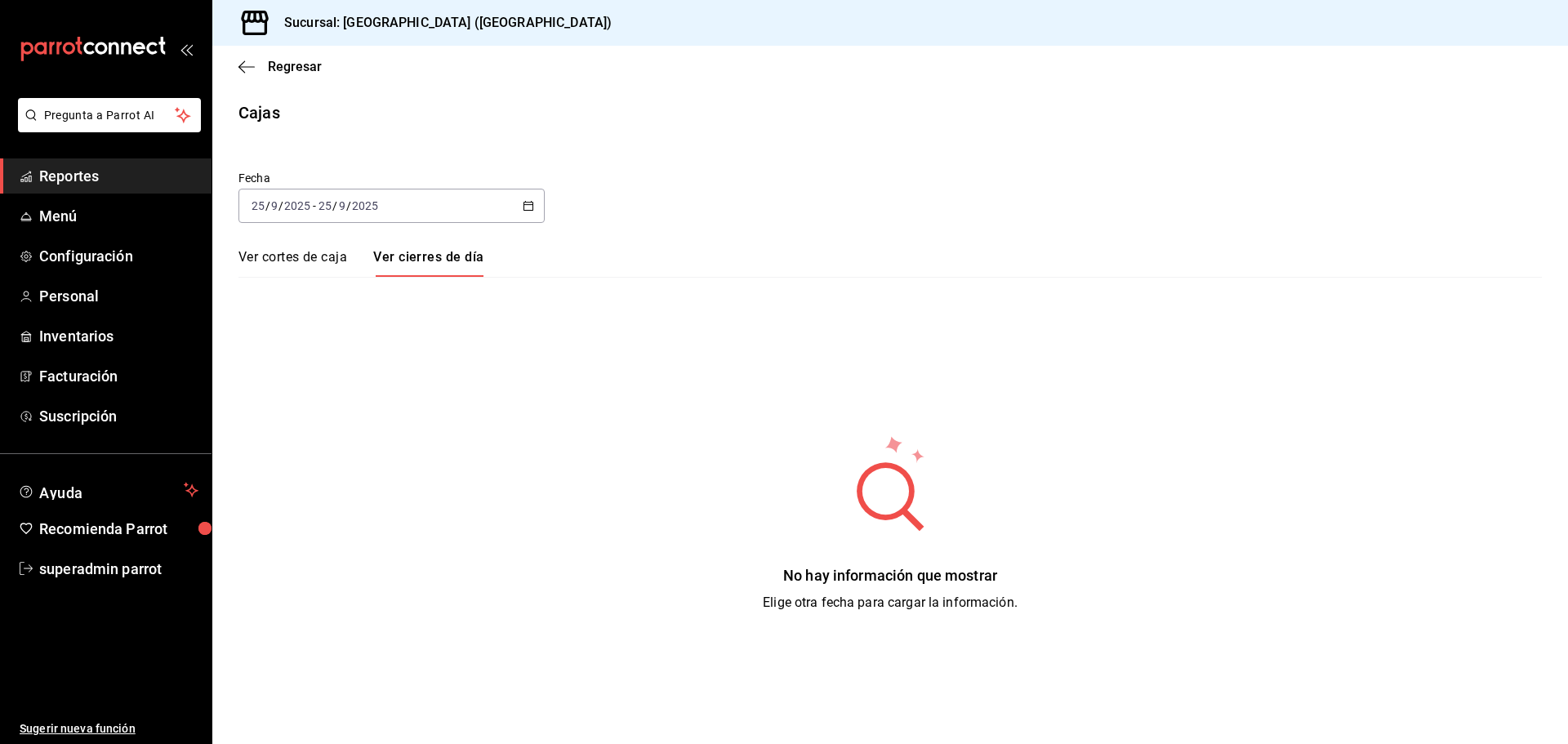
click at [297, 268] on link "Ver cortes de caja" at bounding box center [293, 262] width 109 height 28
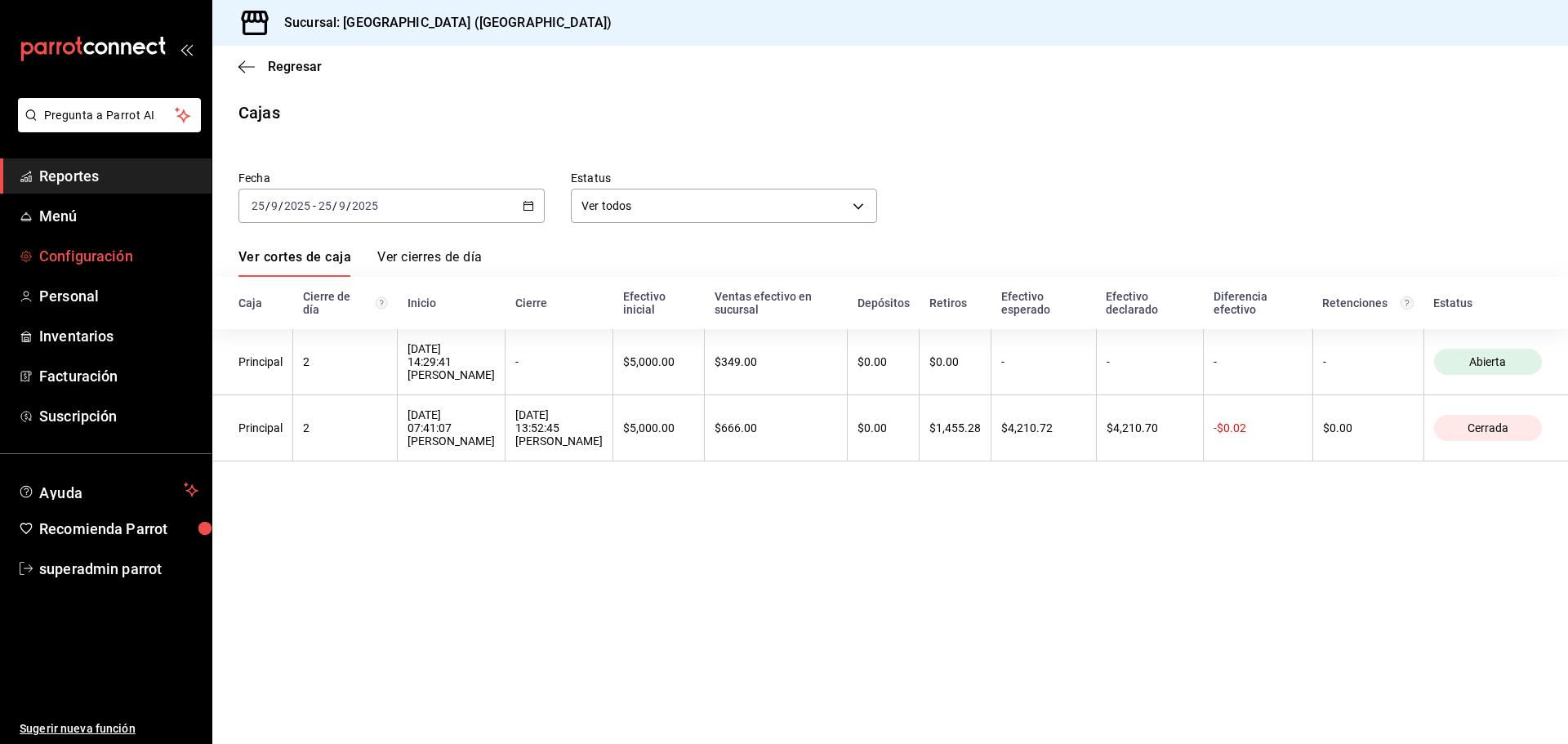
click at [84, 259] on span "Configuración" at bounding box center [118, 255] width 159 height 22
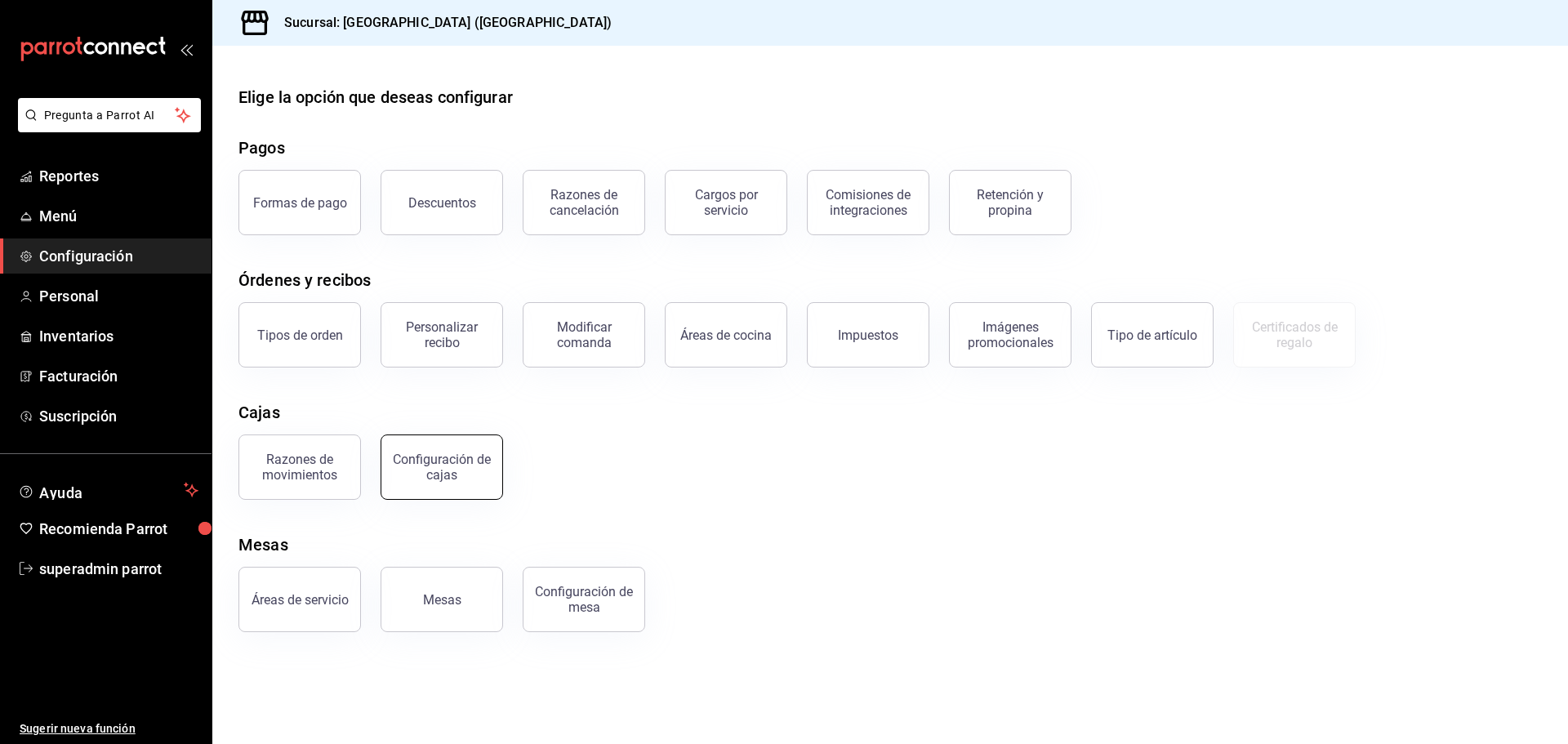
click at [410, 464] on div "Configuración de cajas" at bounding box center [442, 467] width 101 height 31
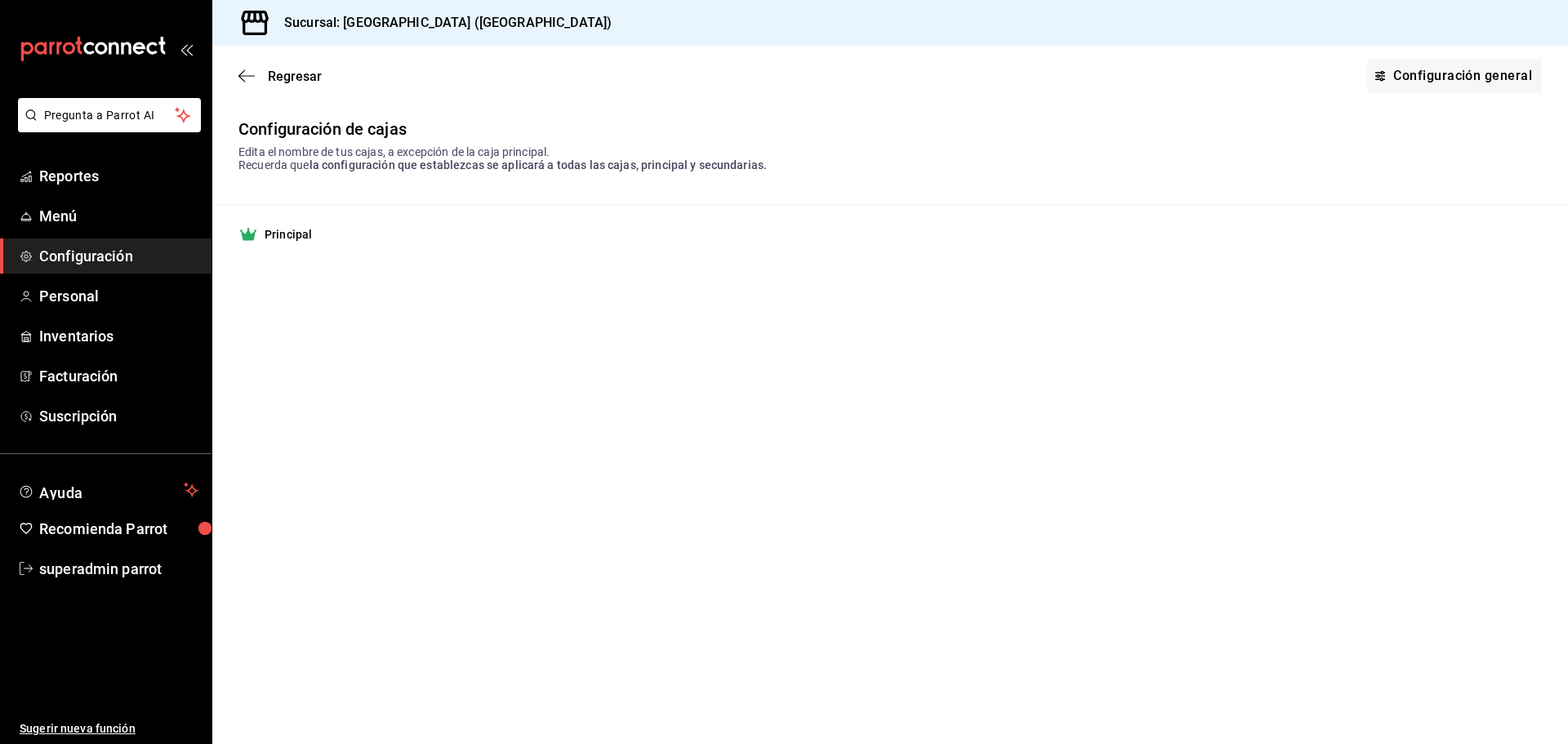
click at [520, 313] on main "Regresar Configuración general Configuración de cajas Edita el nombre de tus ca…" at bounding box center [890, 394] width 1355 height 698
click at [253, 75] on icon "button" at bounding box center [247, 76] width 17 height 15
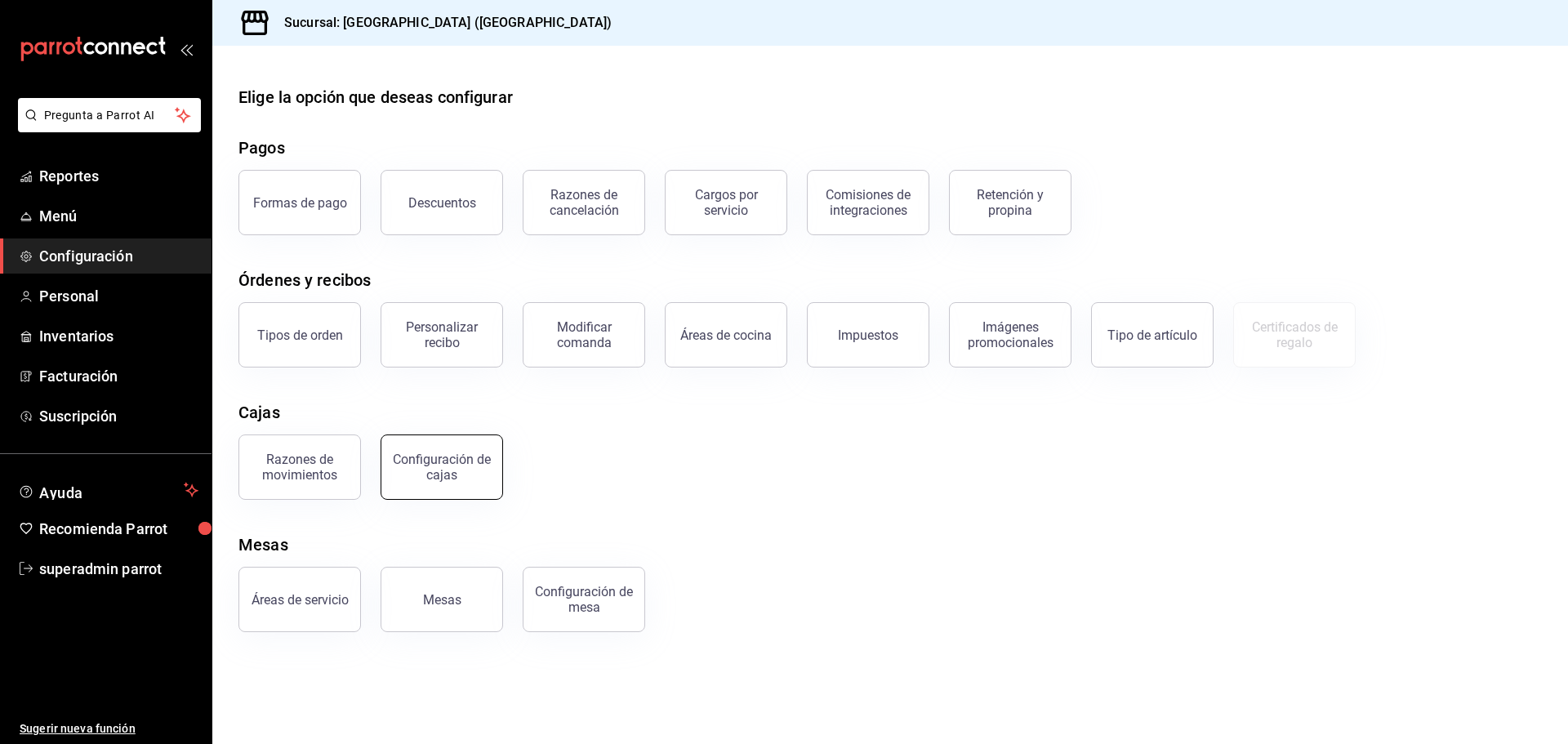
click at [429, 471] on div "Configuración de cajas" at bounding box center [442, 467] width 101 height 31
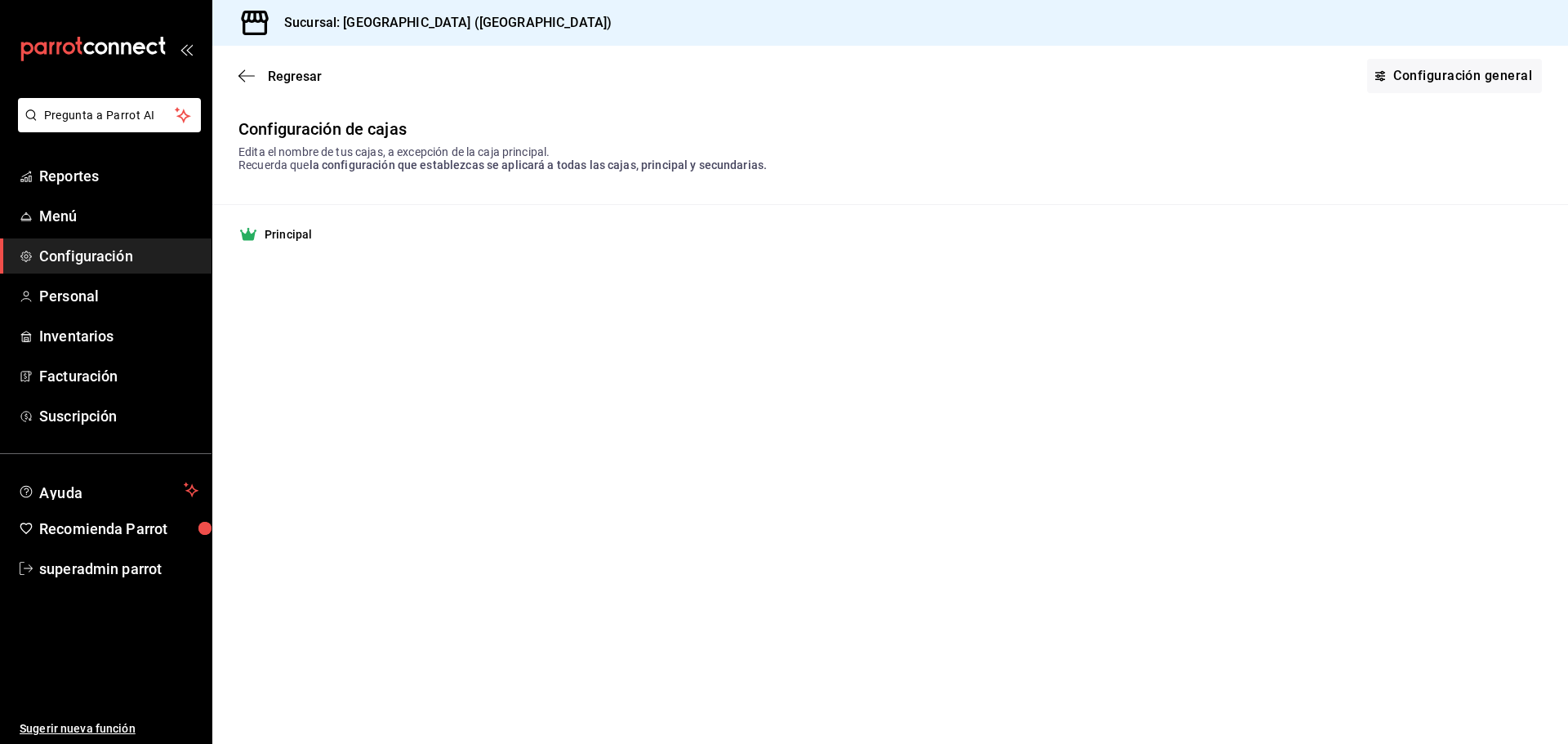
click at [298, 237] on strong "Principal" at bounding box center [287, 234] width 48 height 17
click at [247, 64] on div "Regresar Configuración general" at bounding box center [890, 76] width 1355 height 60
click at [253, 86] on div "Regresar Configuración general" at bounding box center [890, 76] width 1355 height 60
click at [251, 71] on icon "button" at bounding box center [247, 76] width 17 height 15
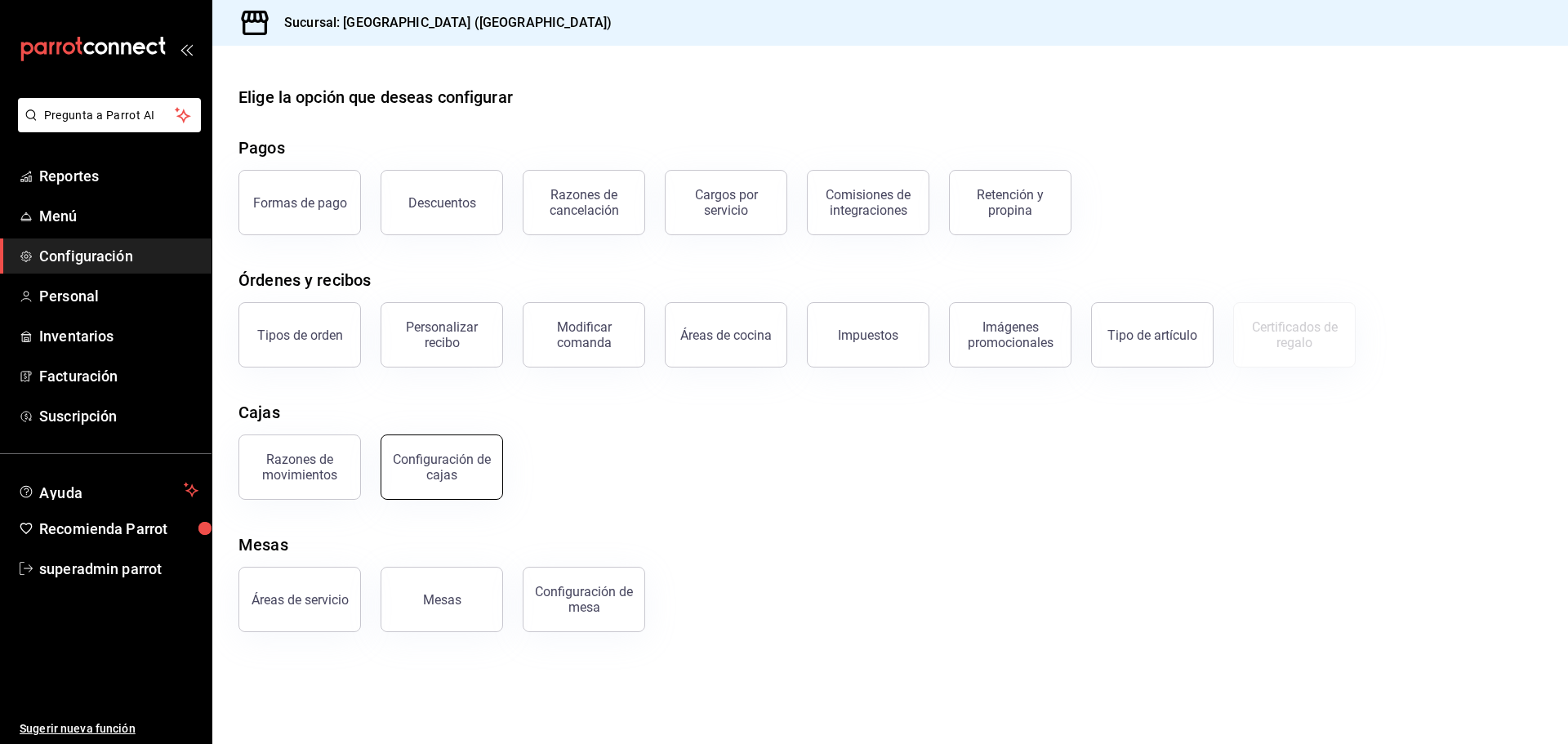
click at [405, 454] on div "Configuración de cajas" at bounding box center [442, 467] width 101 height 31
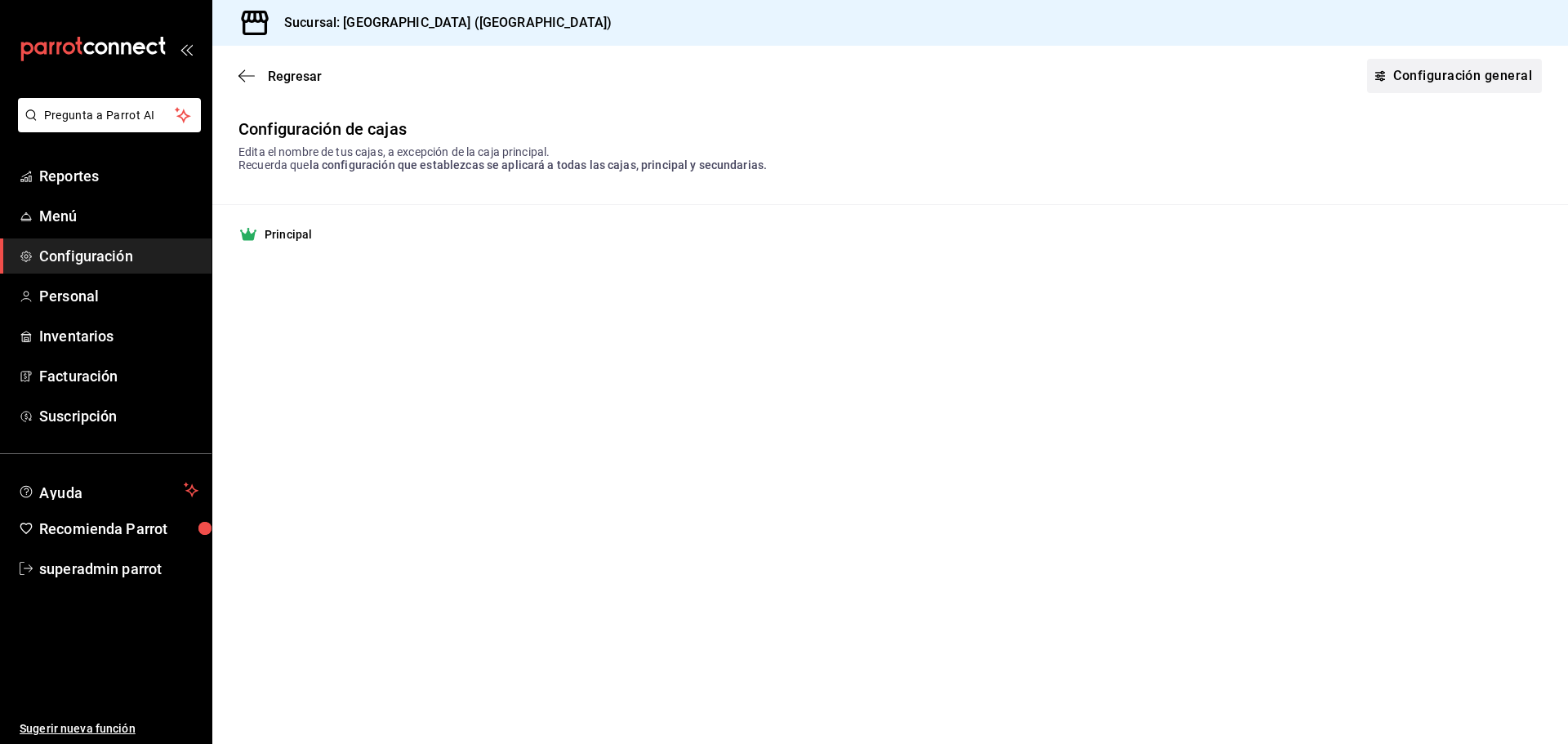
click at [1417, 75] on link "Configuración general" at bounding box center [1454, 76] width 175 height 34
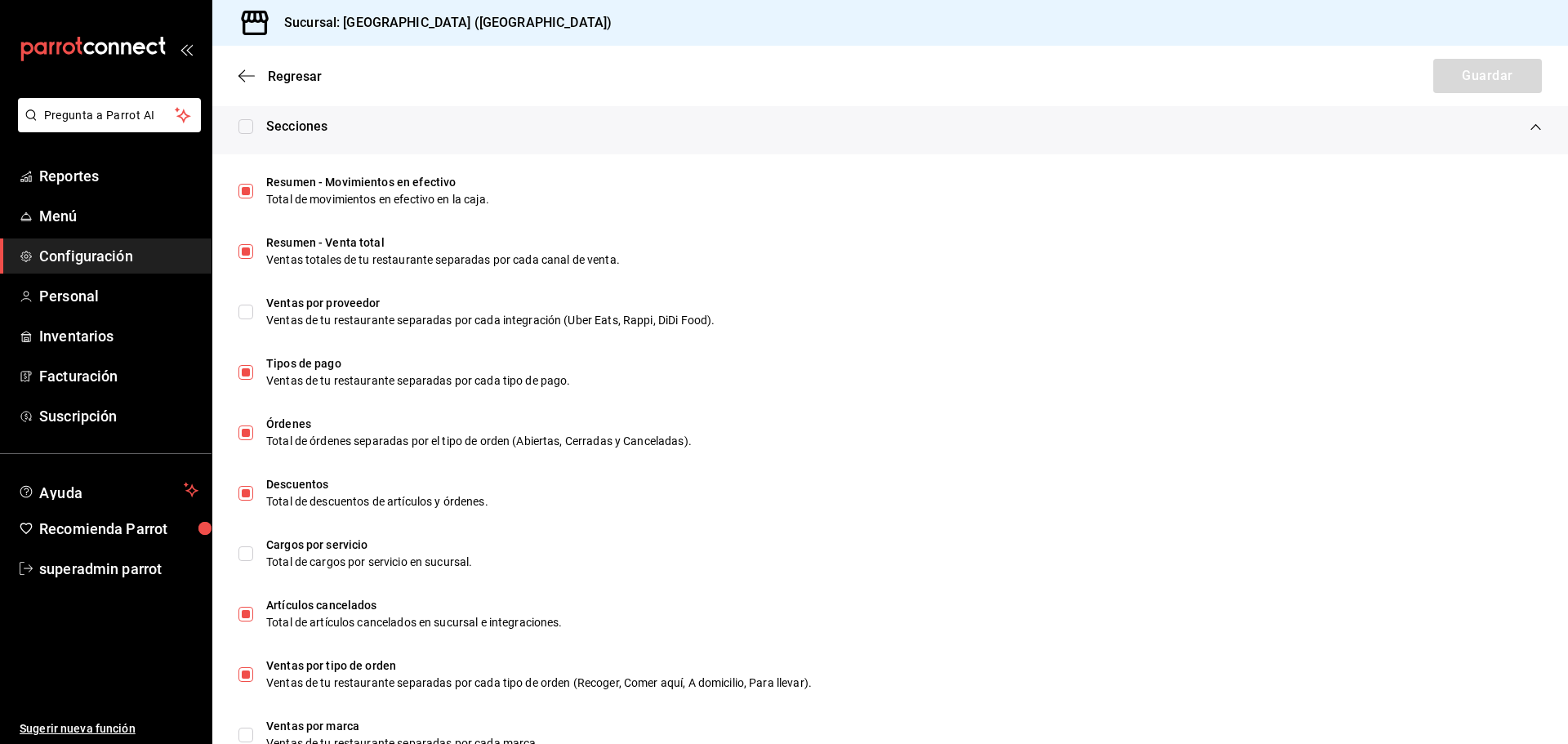
scroll to position [461, 0]
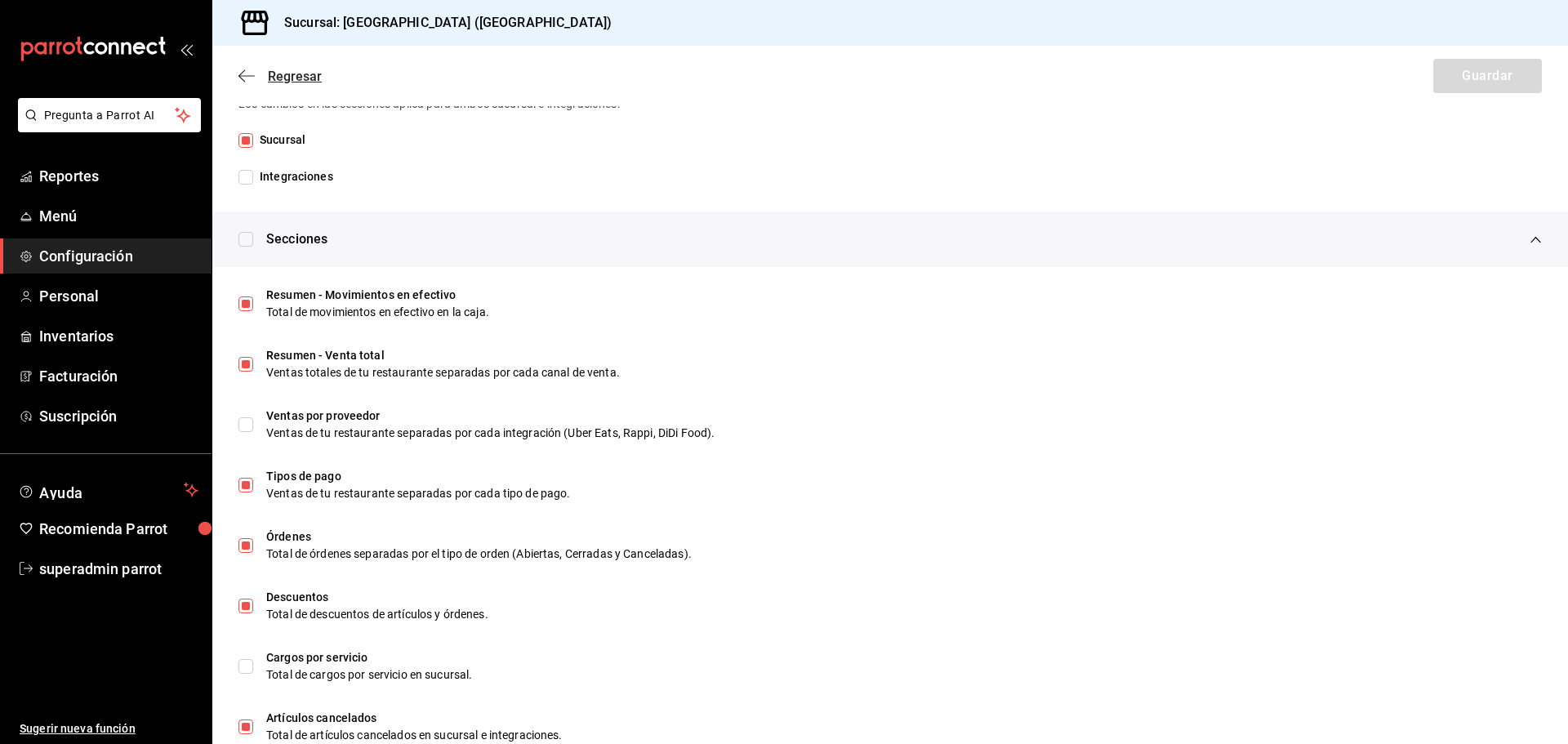
click at [259, 77] on span "Regresar" at bounding box center [281, 77] width 83 height 16
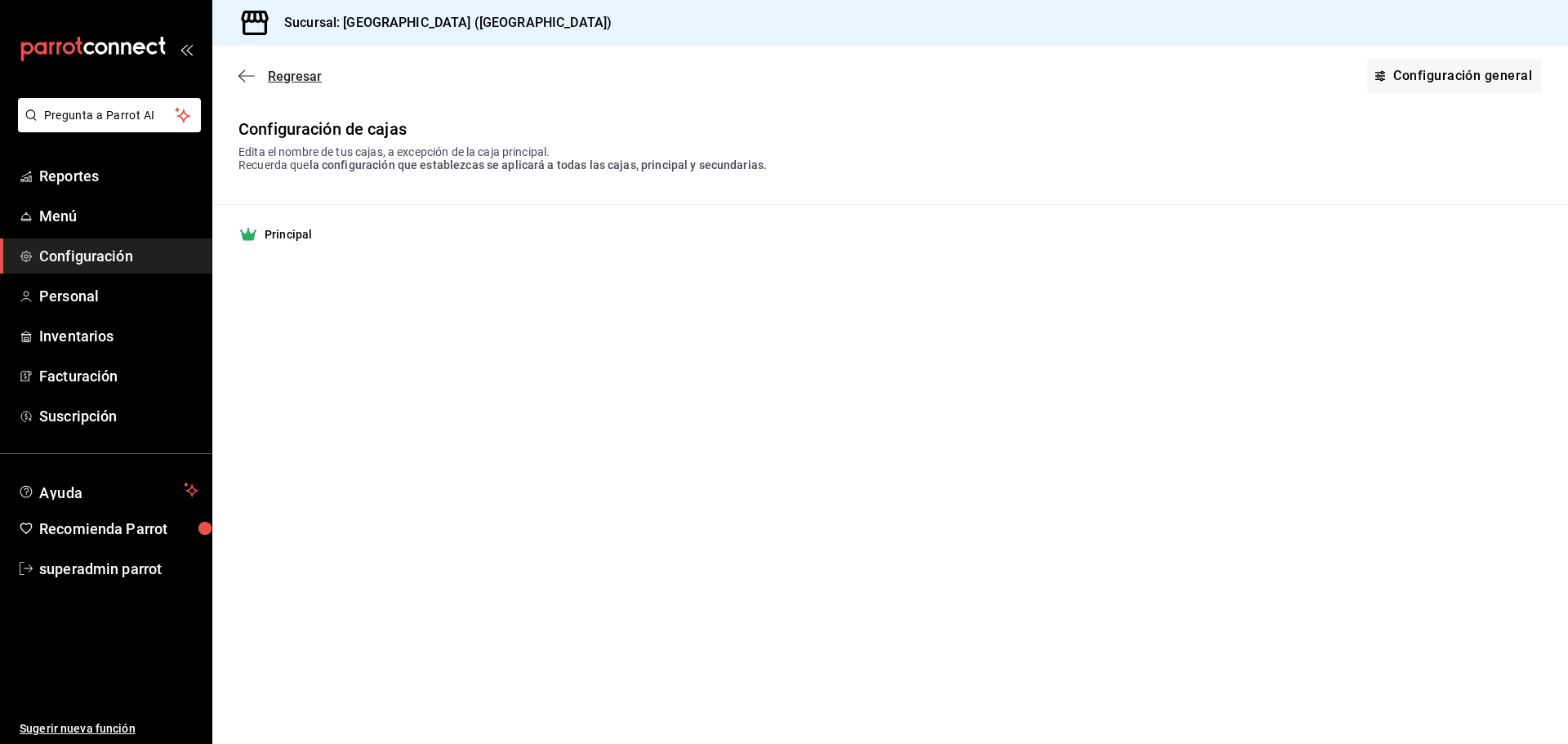
click at [263, 74] on span "Regresar" at bounding box center [281, 77] width 83 height 16
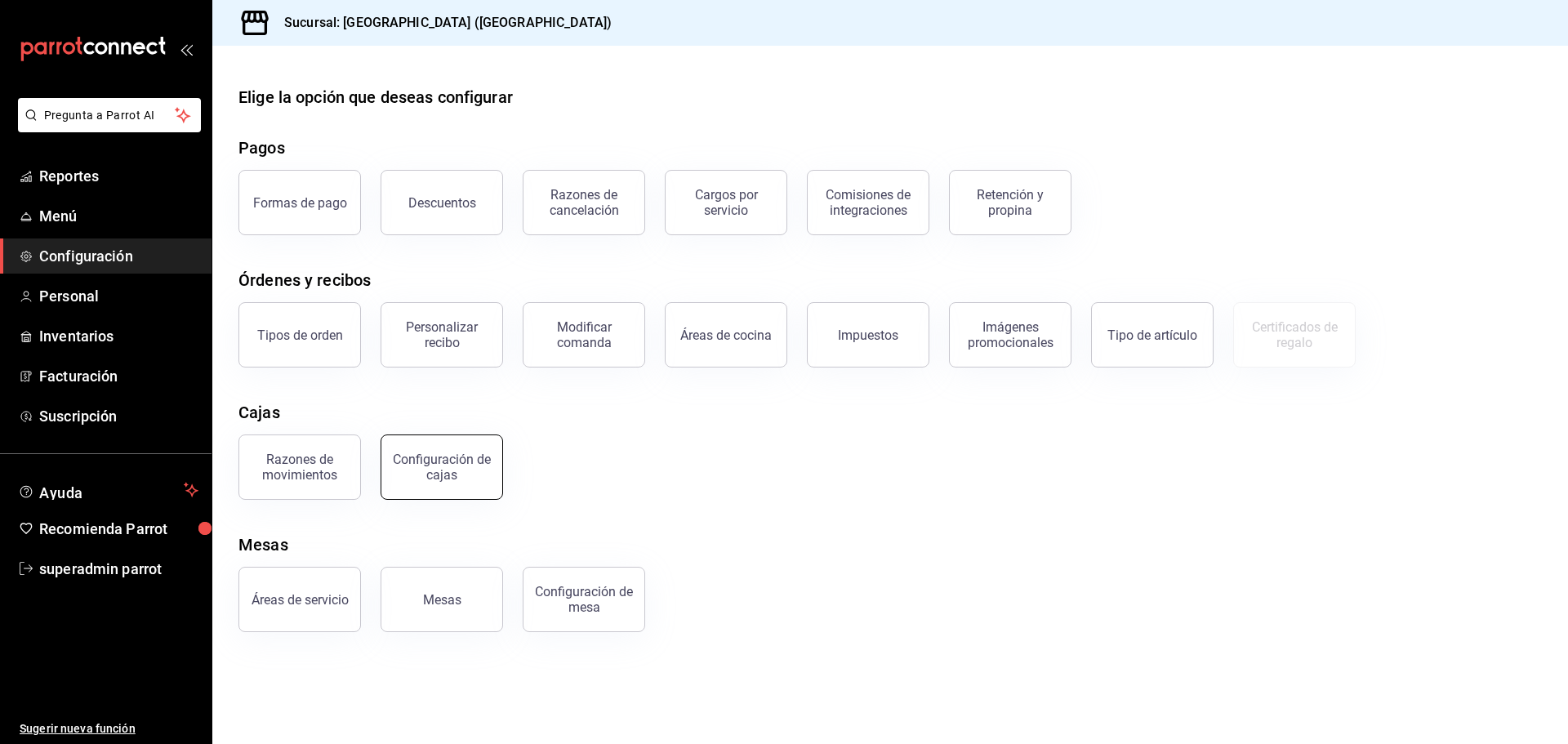
click at [398, 466] on div "Configuración de cajas" at bounding box center [442, 467] width 101 height 31
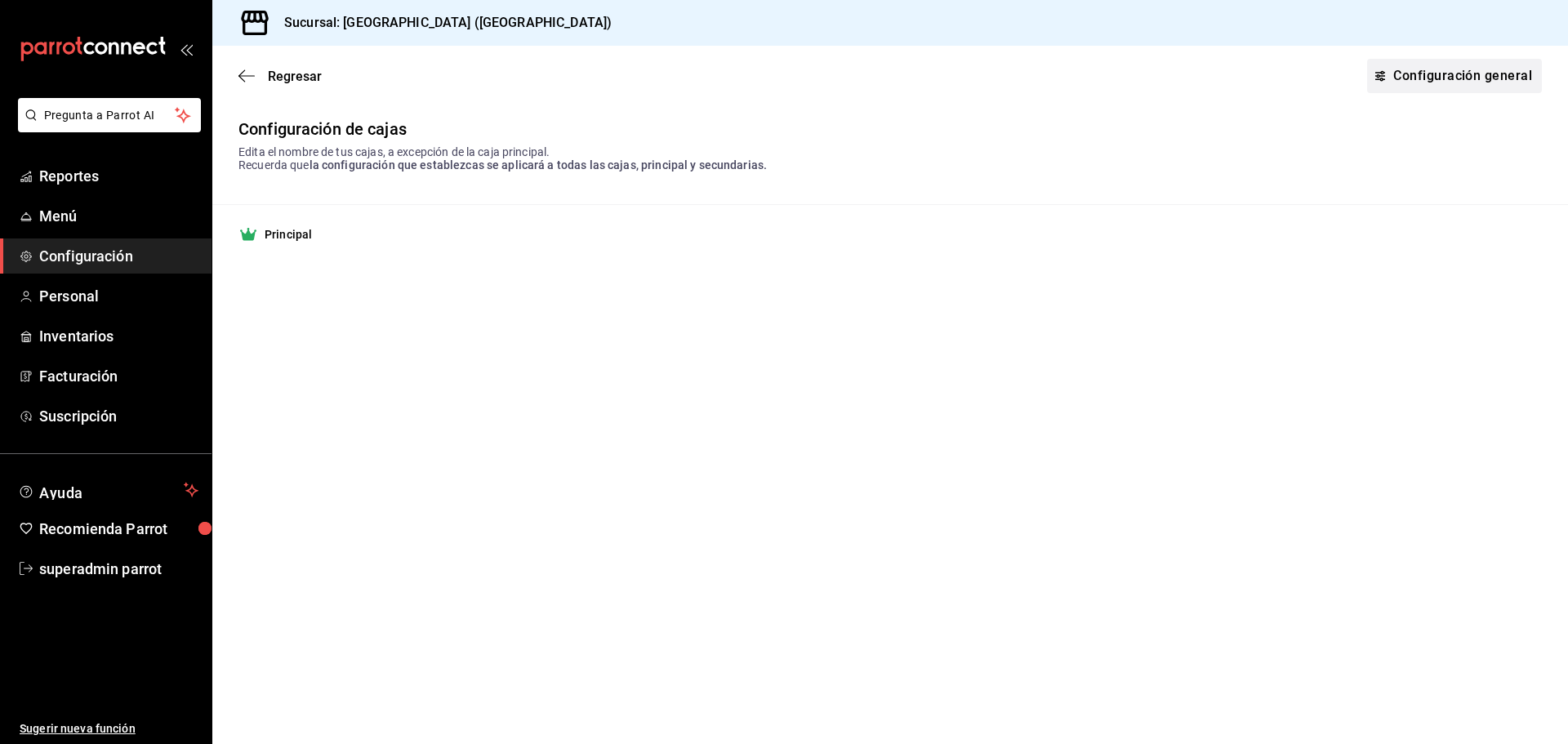
click at [1441, 86] on link "Configuración general" at bounding box center [1454, 76] width 175 height 34
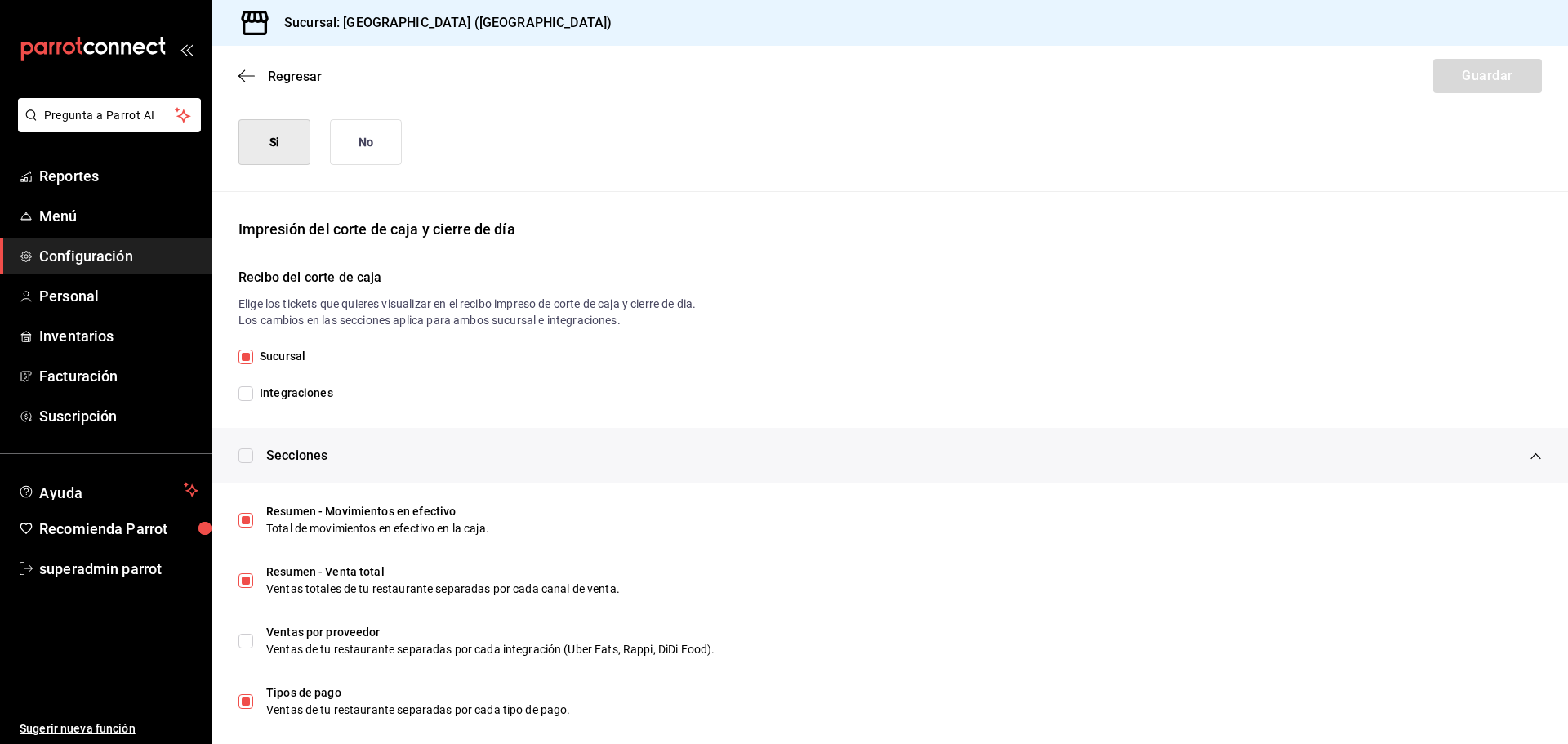
scroll to position [326, 0]
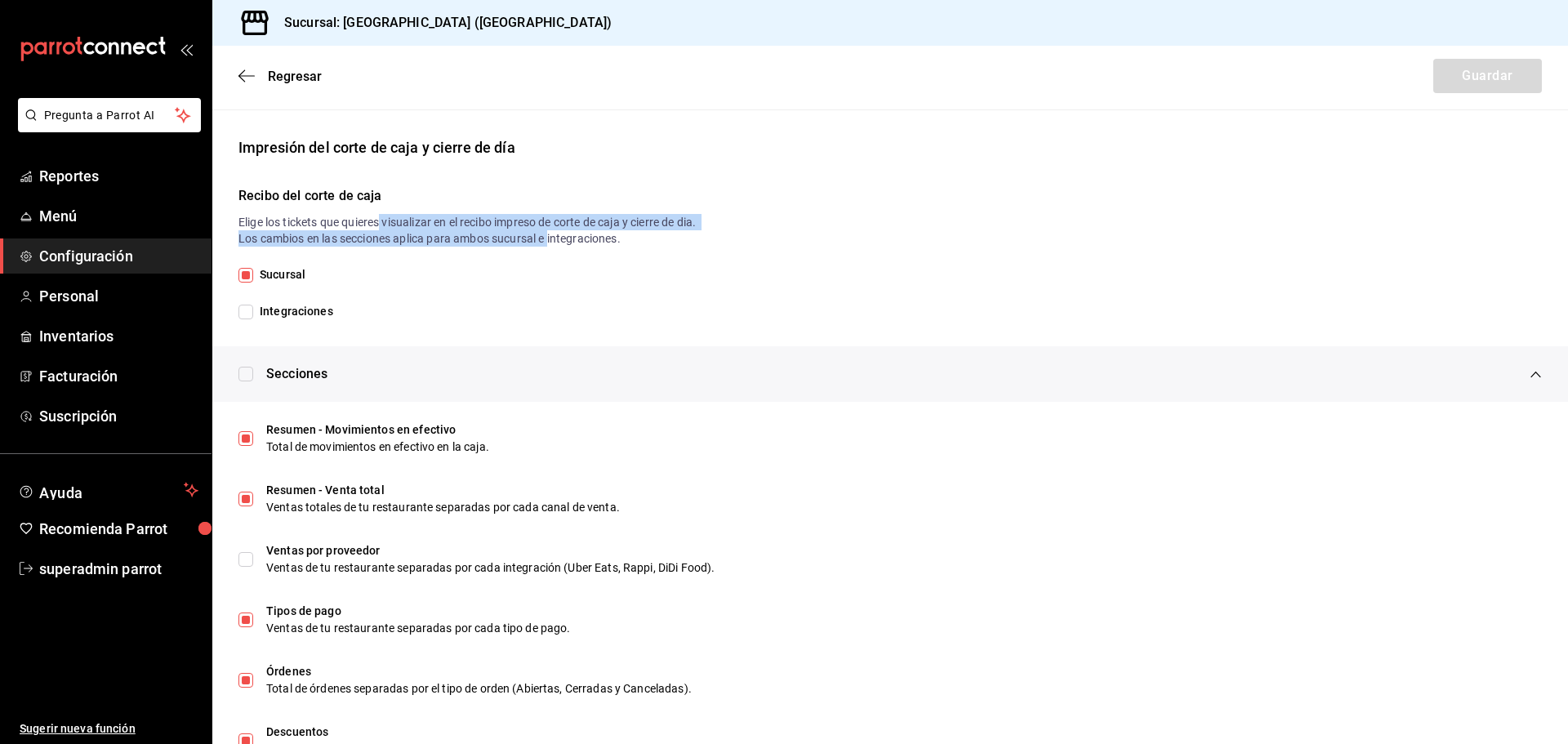
drag, startPoint x: 450, startPoint y: 231, endPoint x: 551, endPoint y: 242, distance: 101.6
click at [551, 242] on p "Elige los tickets que quieres visualizar en el recibo impreso de corte de caja …" at bounding box center [890, 230] width 1303 height 33
click at [537, 244] on p "Elige los tickets que quieres visualizar en el recibo impreso de corte de caja …" at bounding box center [890, 230] width 1303 height 33
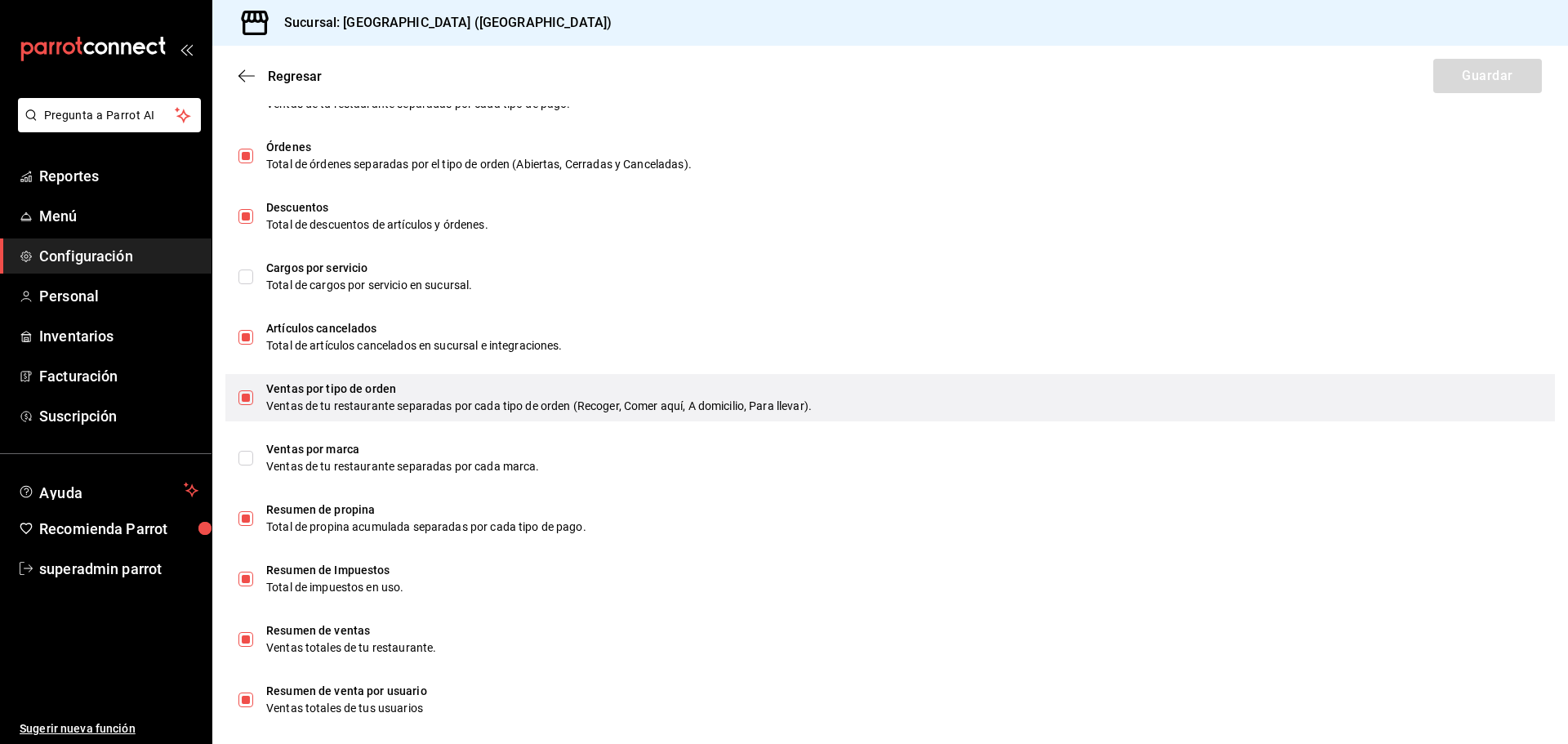
scroll to position [870, 0]
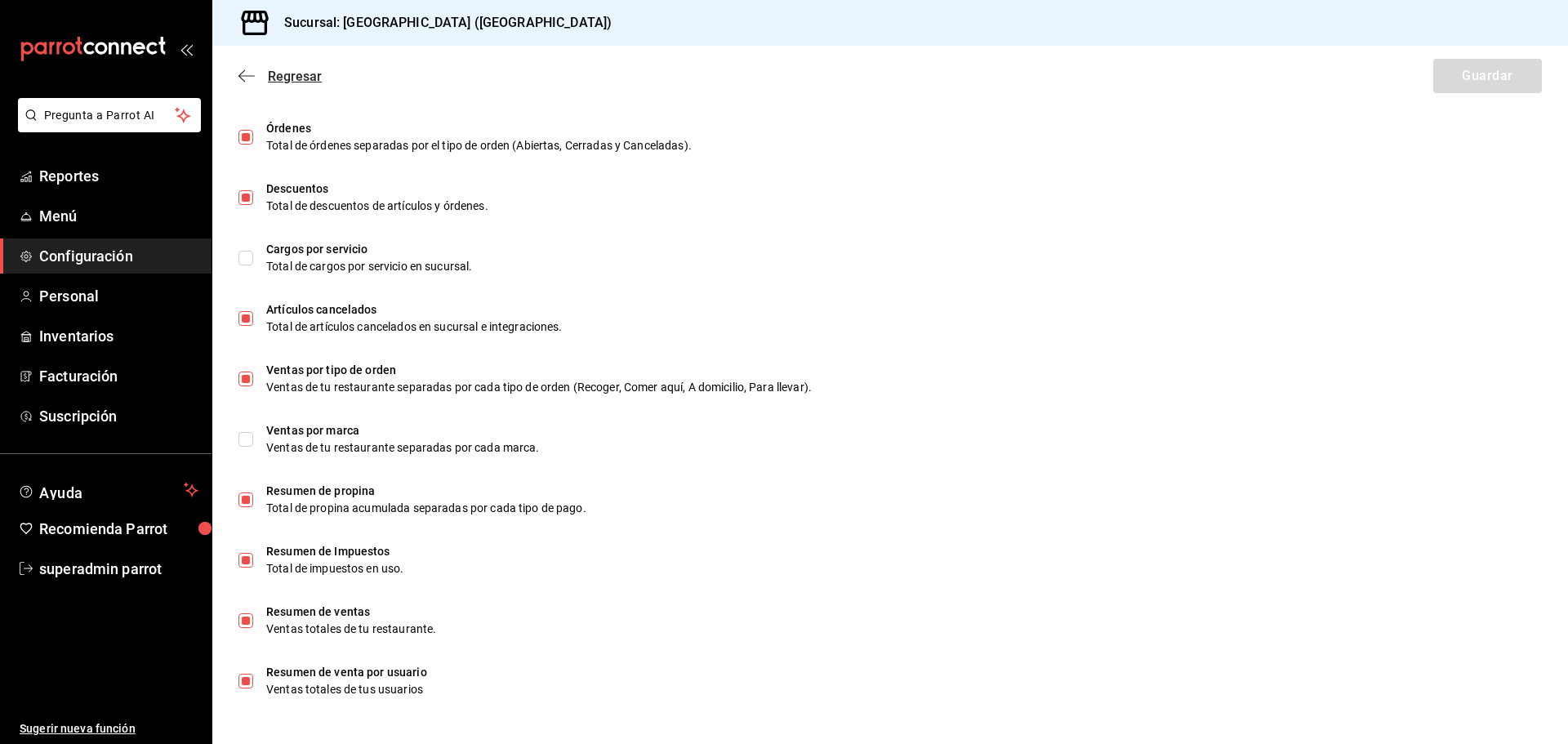
click at [241, 77] on icon "button" at bounding box center [247, 76] width 17 height 15
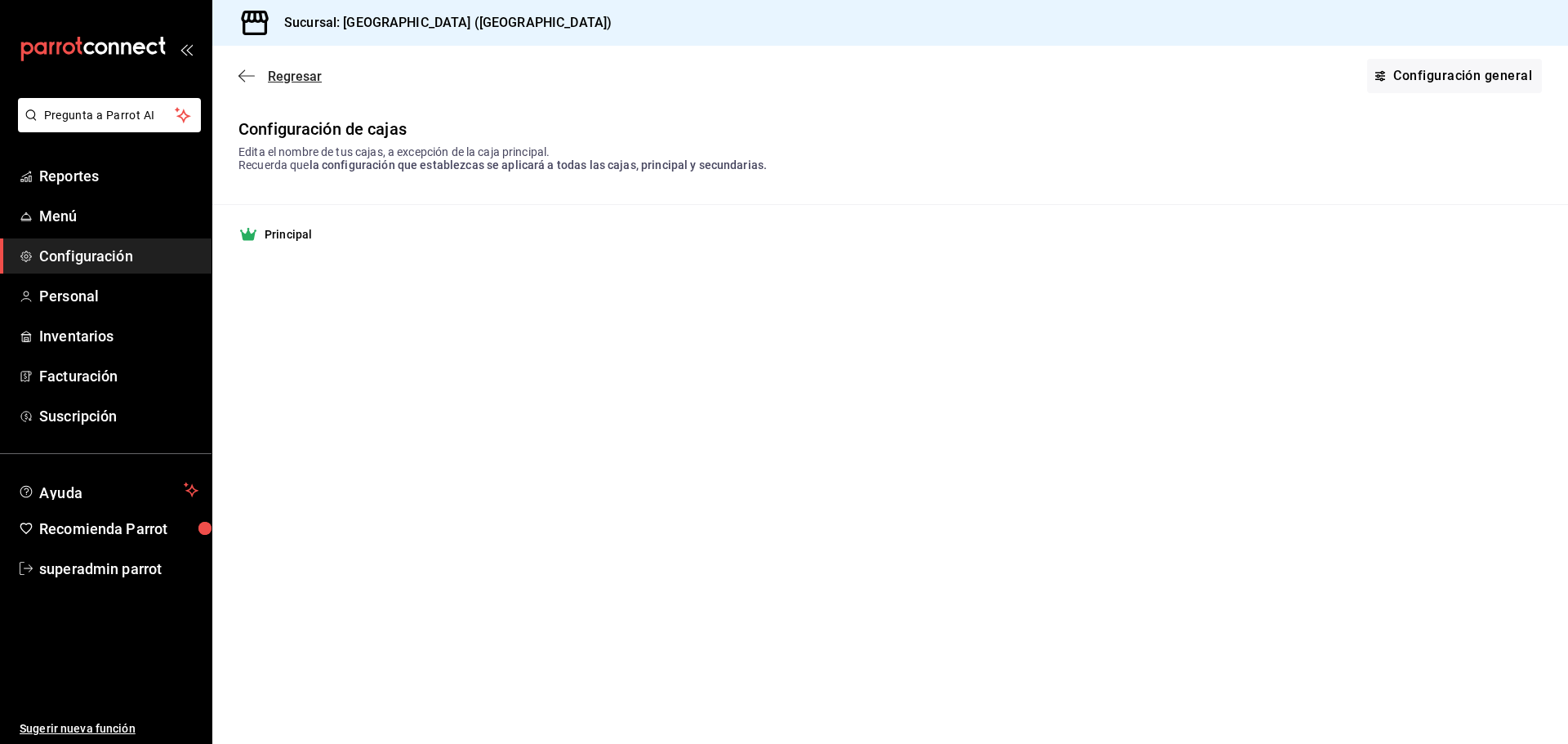
click at [239, 73] on icon "button" at bounding box center [247, 76] width 17 height 15
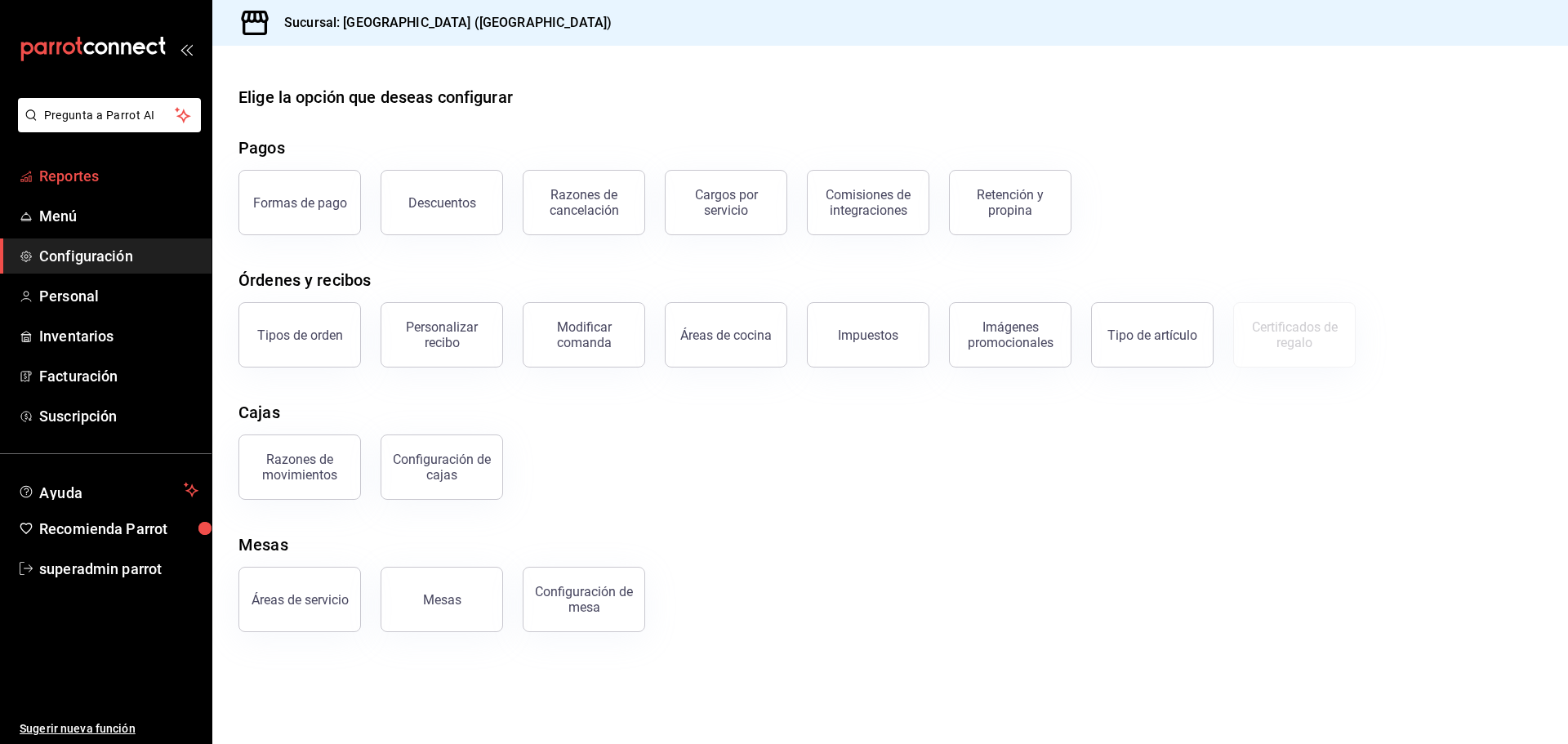
click at [117, 182] on span "Reportes" at bounding box center [118, 176] width 159 height 22
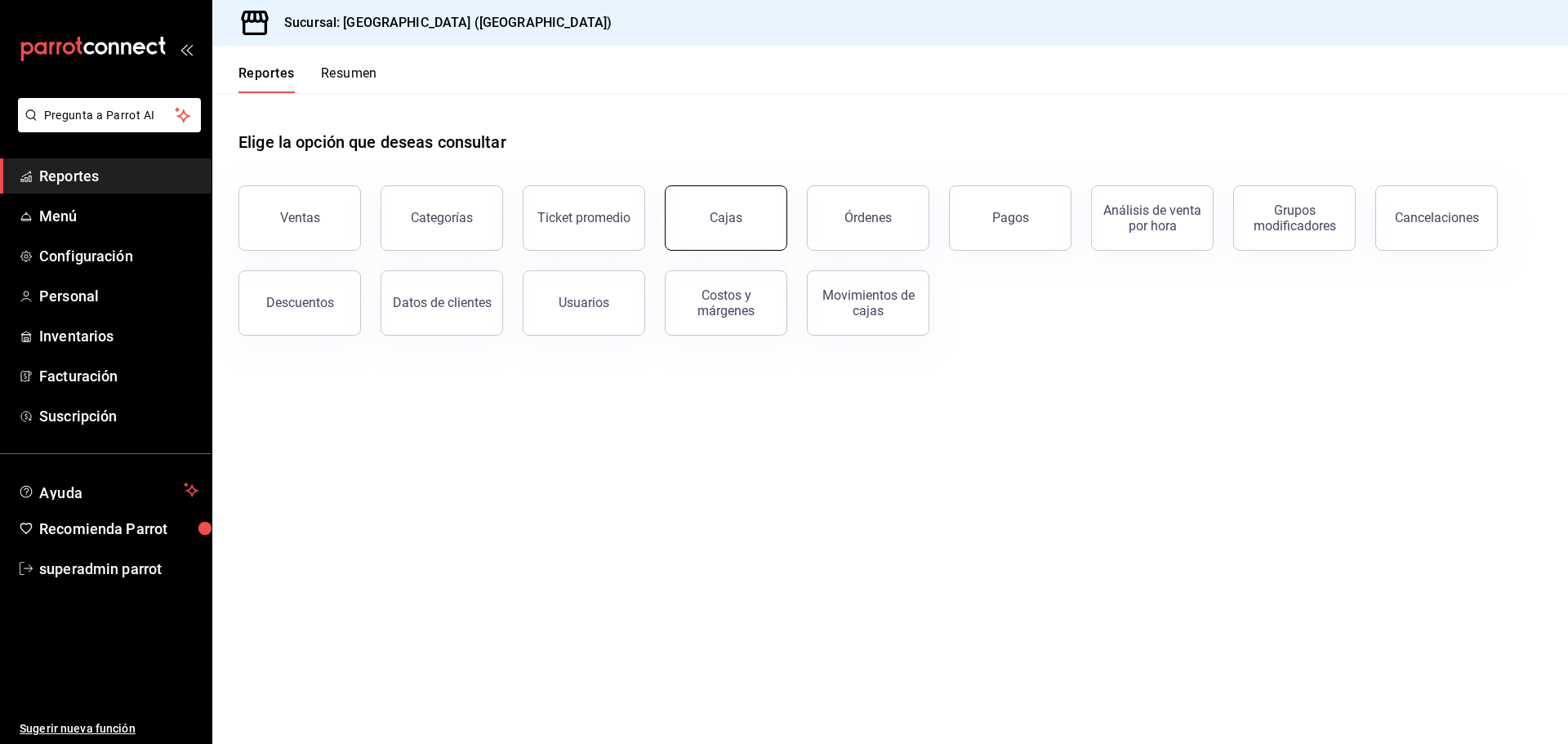
click at [711, 214] on div "Cajas" at bounding box center [726, 218] width 33 height 19
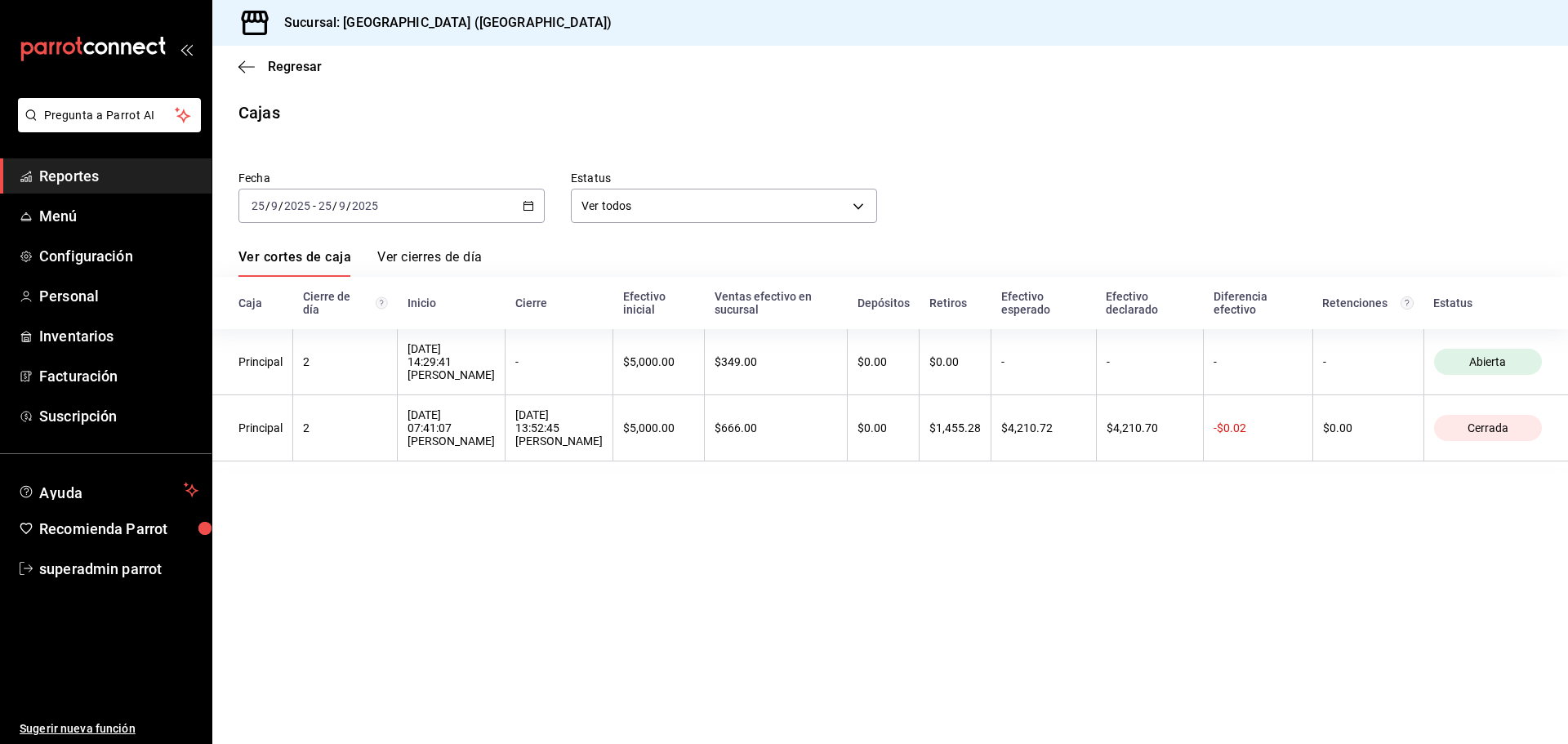
click at [450, 250] on link "Ver cierres de día" at bounding box center [430, 262] width 105 height 28
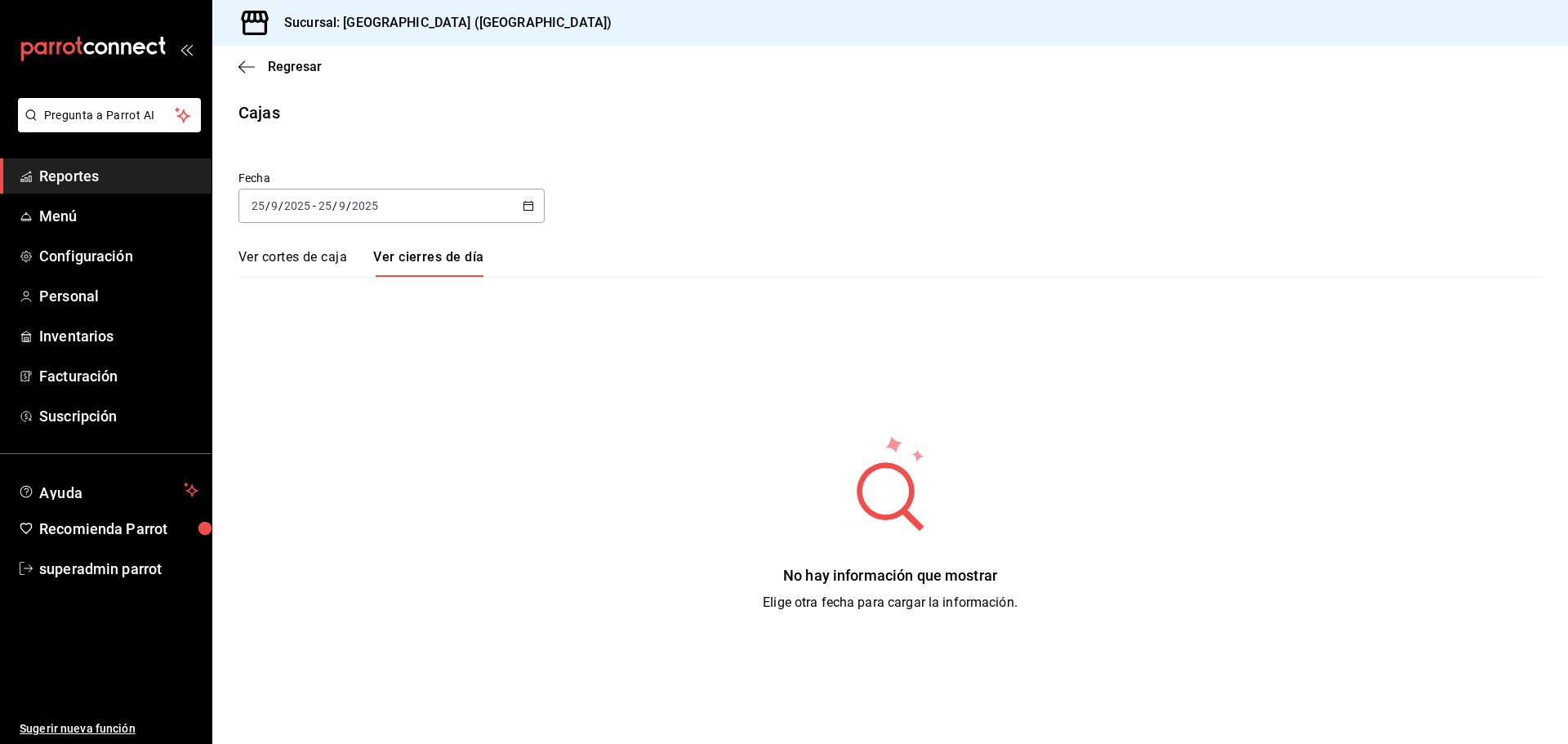
click at [285, 259] on link "Ver cortes de caja" at bounding box center [293, 262] width 109 height 28
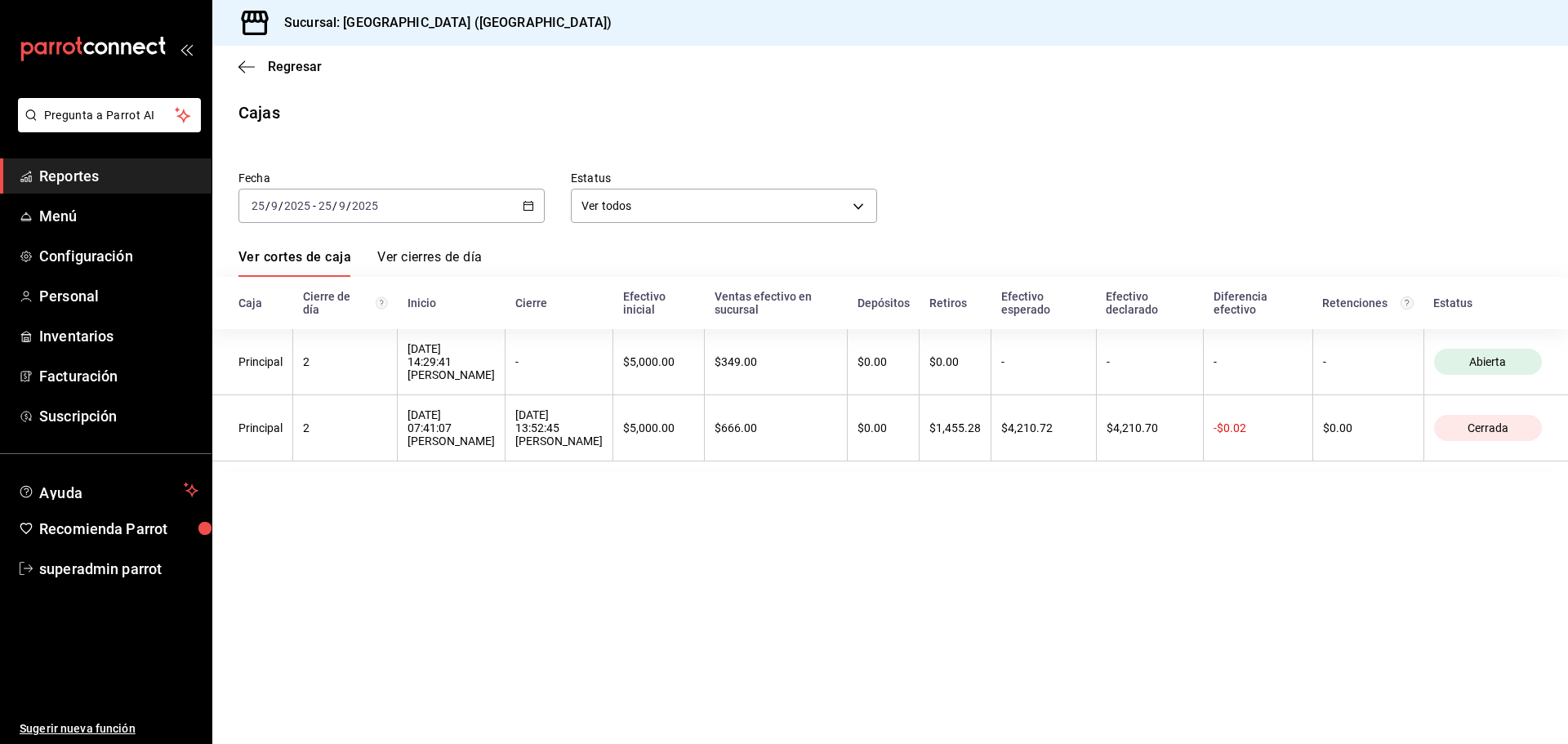
click at [521, 215] on div "2025-09-25 25 / 9 / 2025 - 2025-09-25 25 / 9 / 2025" at bounding box center [391, 205] width 306 height 34
click at [311, 262] on span "Hoy" at bounding box center [316, 255] width 126 height 17
click at [421, 258] on link "Ver cierres de día" at bounding box center [430, 262] width 105 height 28
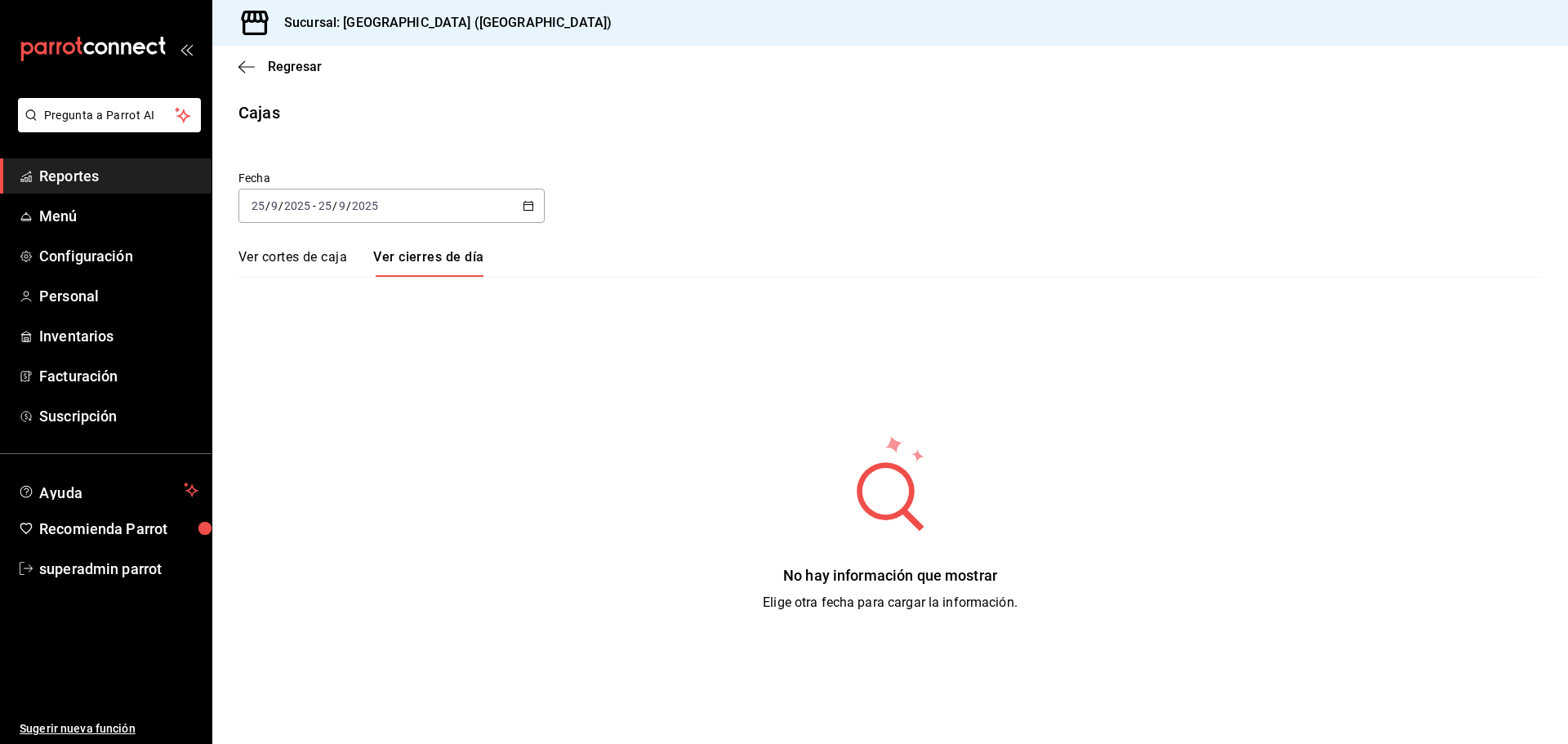
click at [316, 265] on link "Ver cortes de caja" at bounding box center [293, 262] width 109 height 28
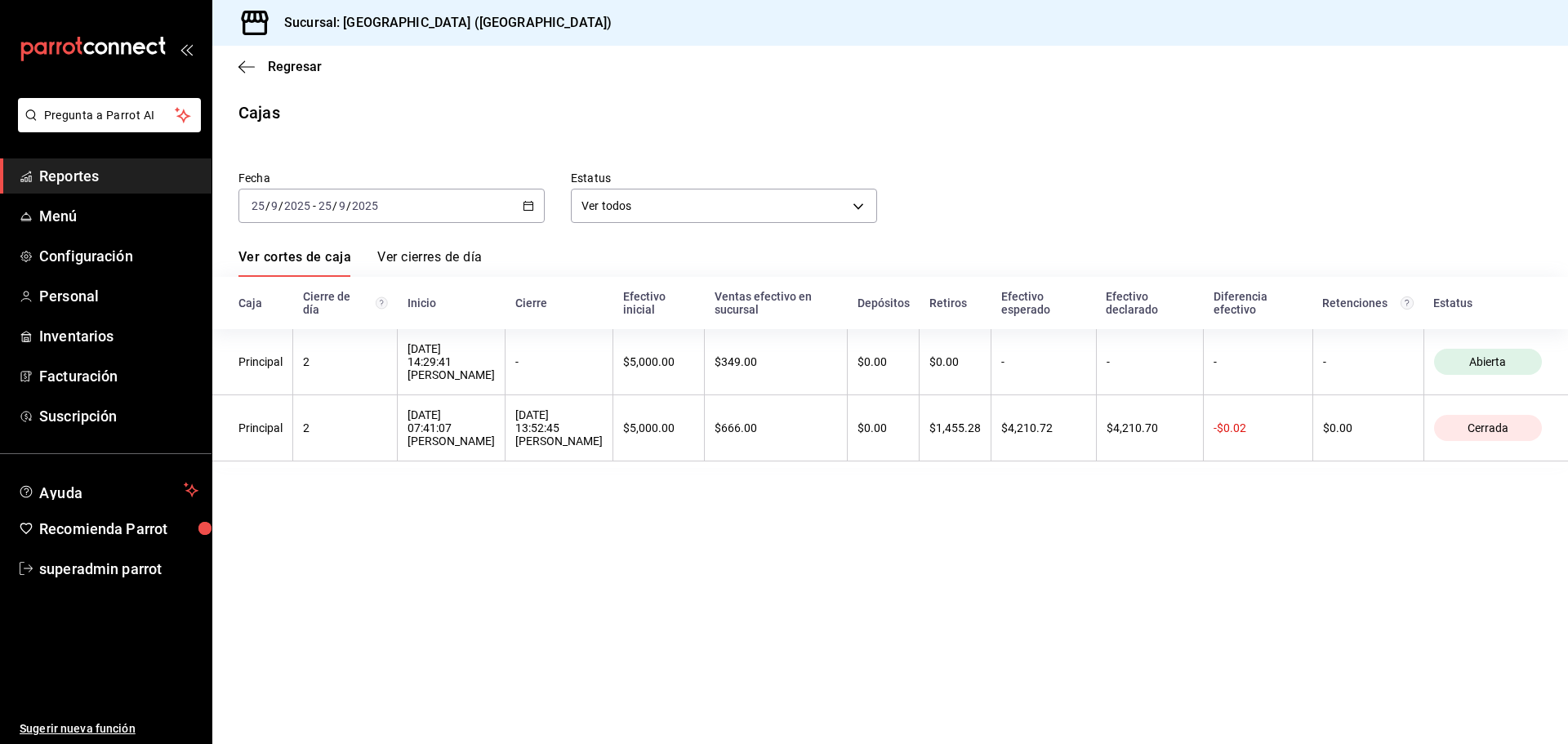
click at [446, 249] on link "Ver cierres de día" at bounding box center [430, 262] width 105 height 28
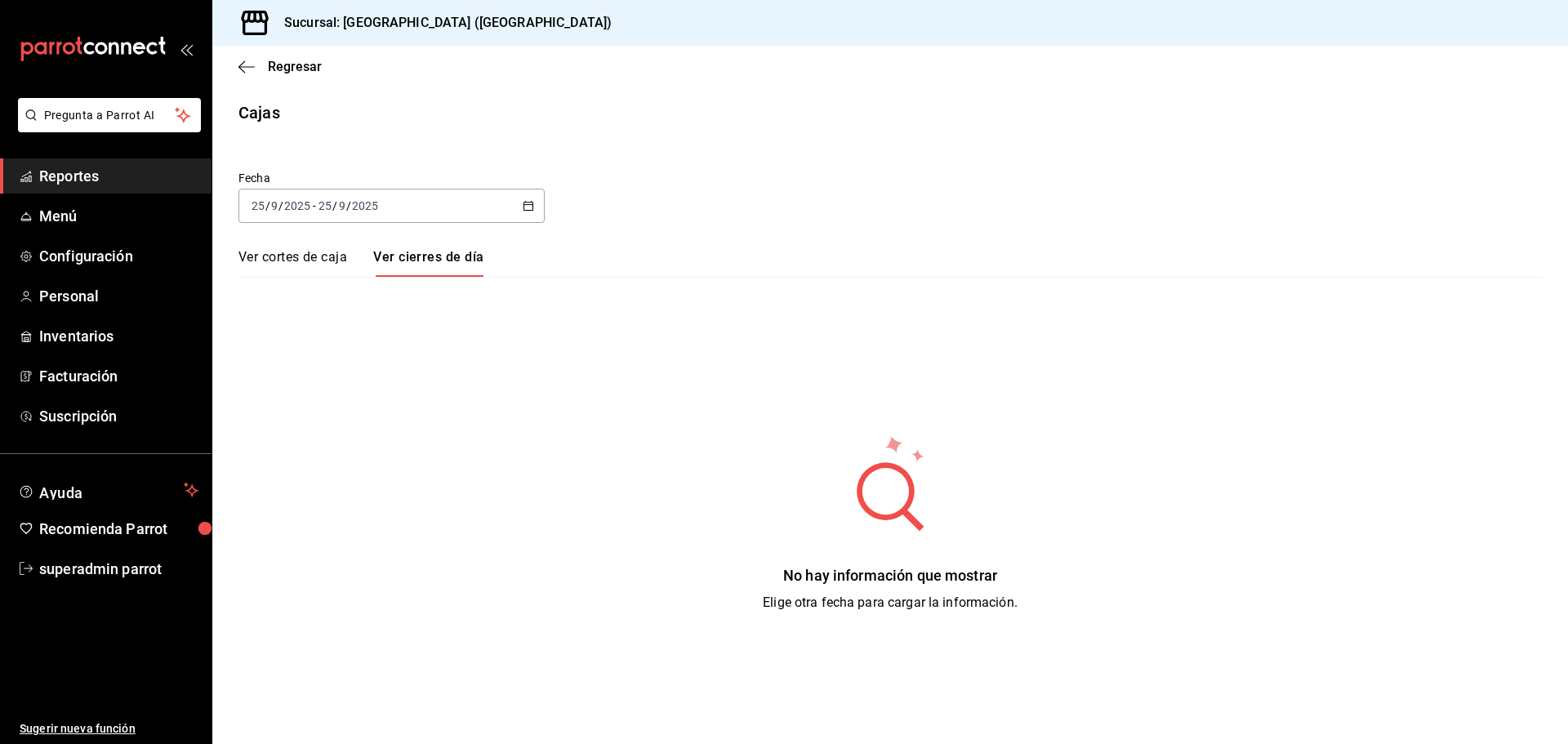
click at [316, 257] on link "Ver cortes de caja" at bounding box center [293, 262] width 109 height 28
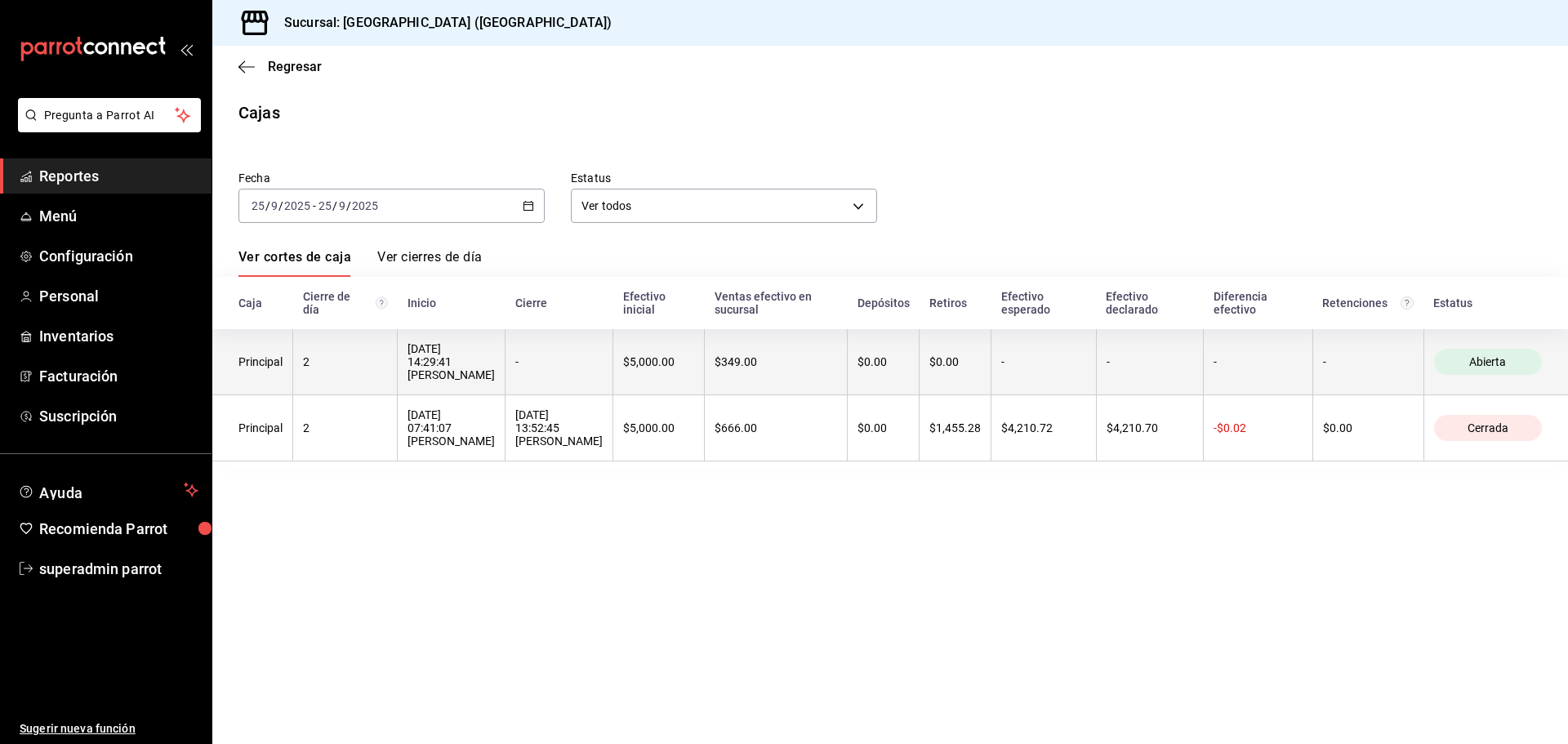
click at [495, 363] on div "[DATE] 14:29:41 [PERSON_NAME]" at bounding box center [451, 361] width 87 height 39
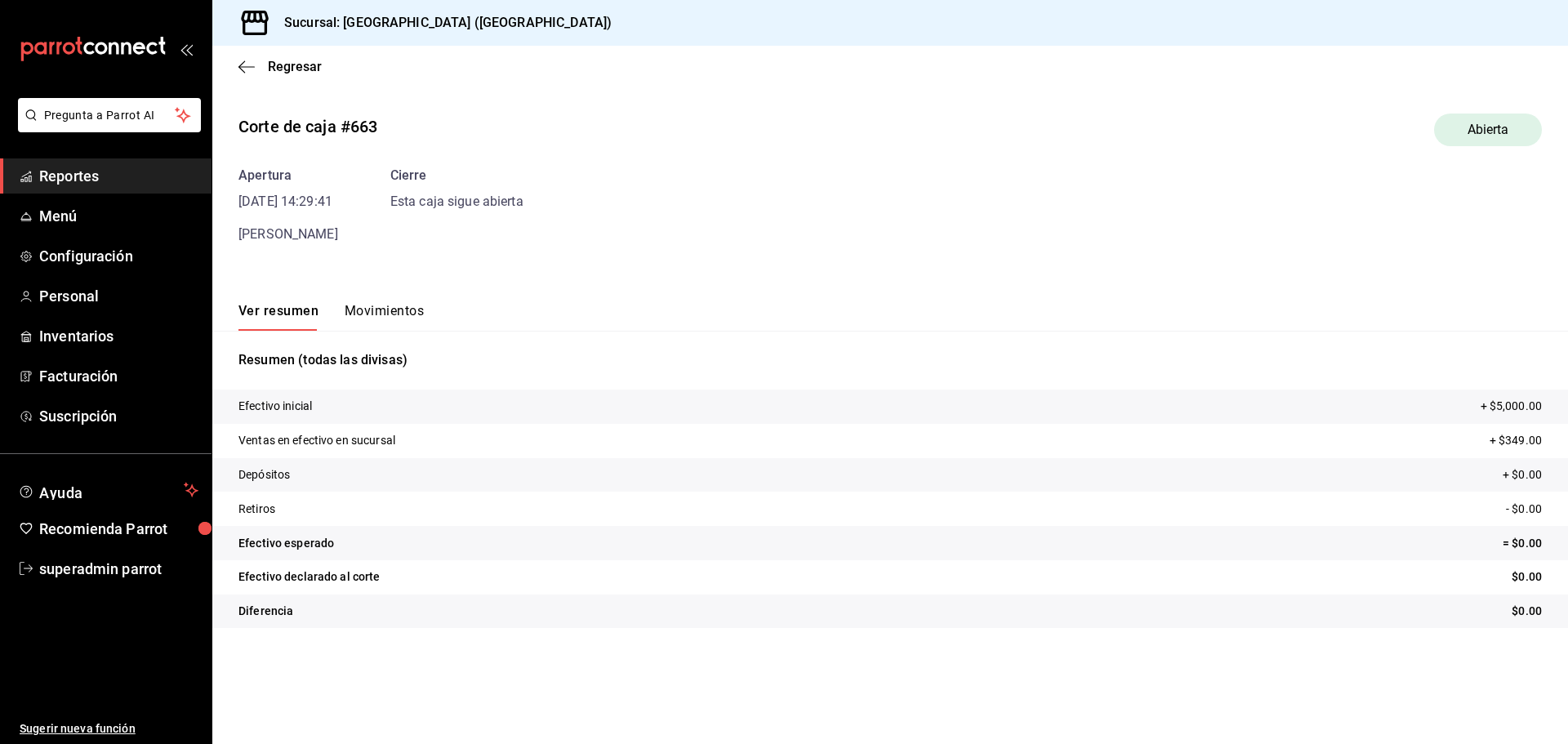
drag, startPoint x: 398, startPoint y: 297, endPoint x: 402, endPoint y: 307, distance: 10.8
click at [400, 300] on div "Ver resumen Movimientos" at bounding box center [890, 307] width 1355 height 48
click at [402, 307] on button "Movimientos" at bounding box center [384, 317] width 80 height 28
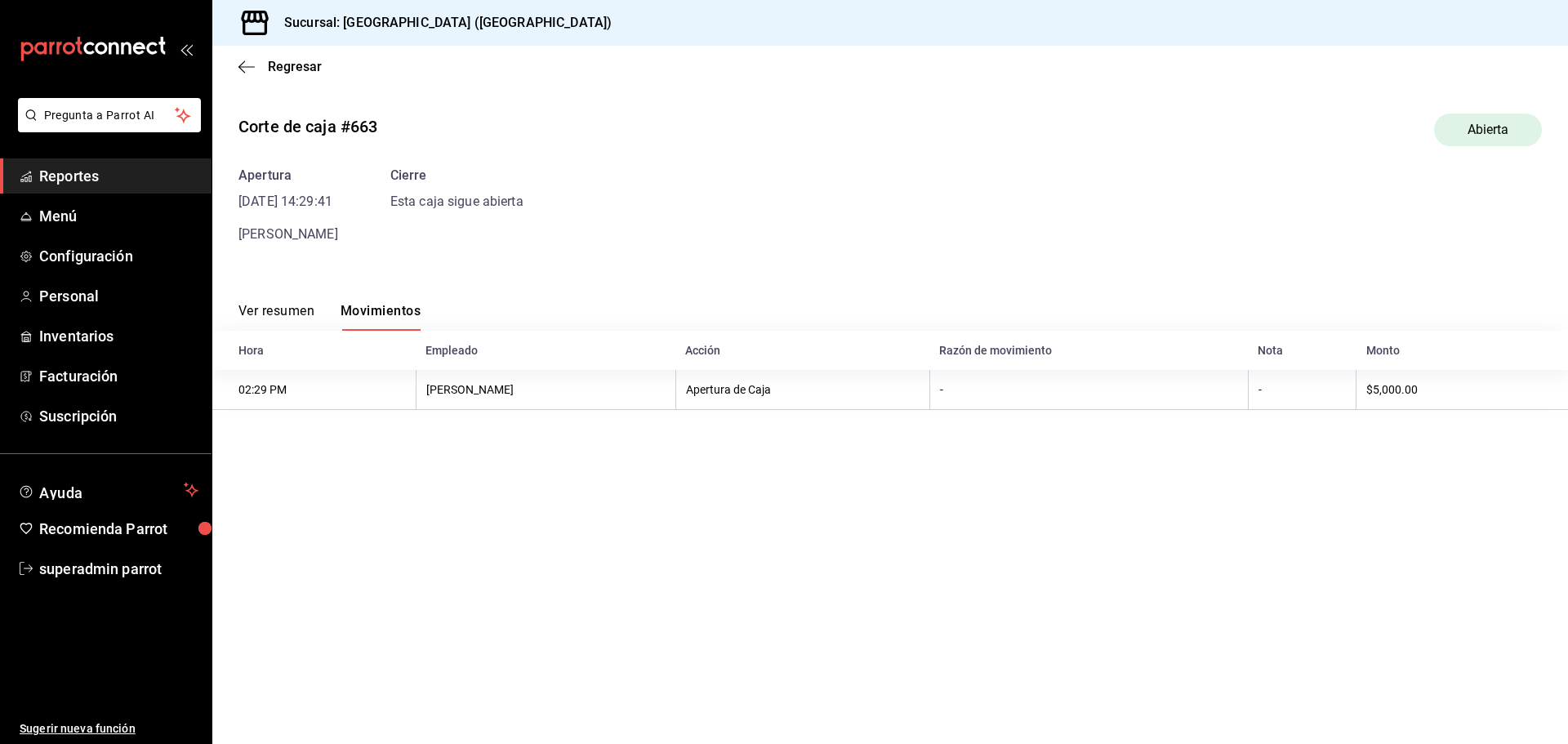
click at [300, 313] on button "Ver resumen" at bounding box center [277, 317] width 76 height 28
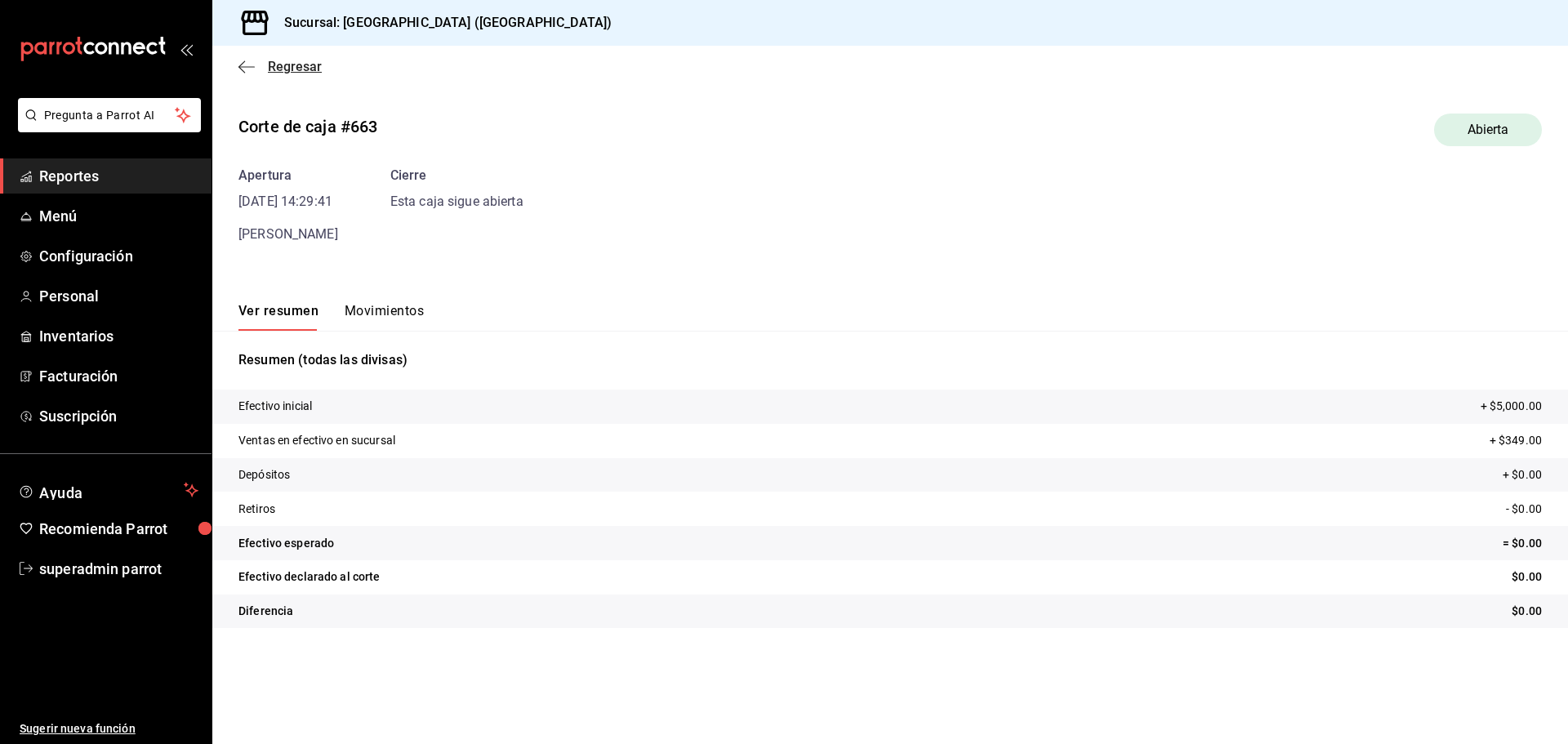
click at [258, 72] on span "Regresar" at bounding box center [281, 67] width 83 height 16
